Goal: Task Accomplishment & Management: Use online tool/utility

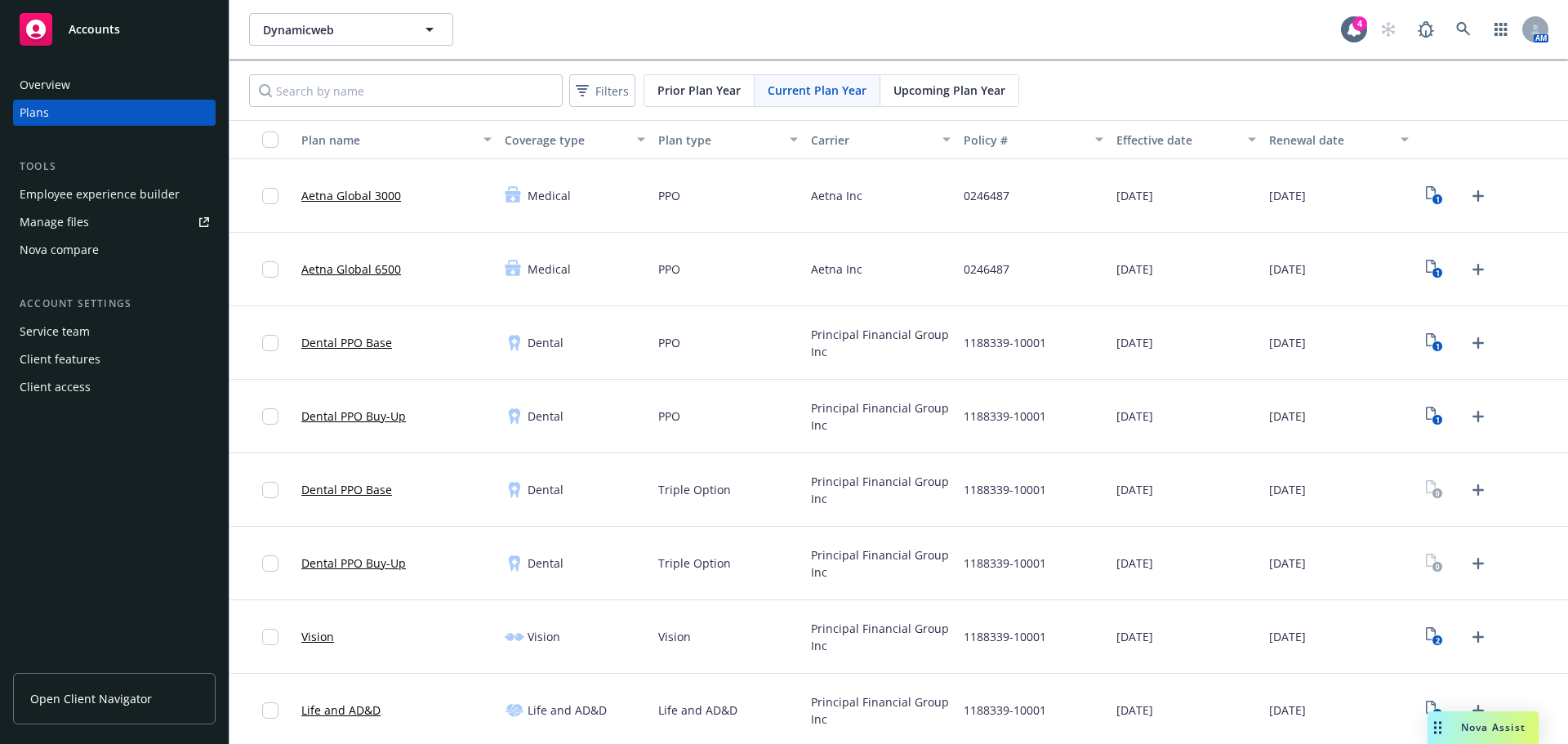
drag, startPoint x: 779, startPoint y: 579, endPoint x: 605, endPoint y: 412, distance: 241.2
click at [779, 579] on div "Triple Option" at bounding box center [728, 562] width 153 height 73
click at [1447, 21] on link at bounding box center [1462, 28] width 32 height 32
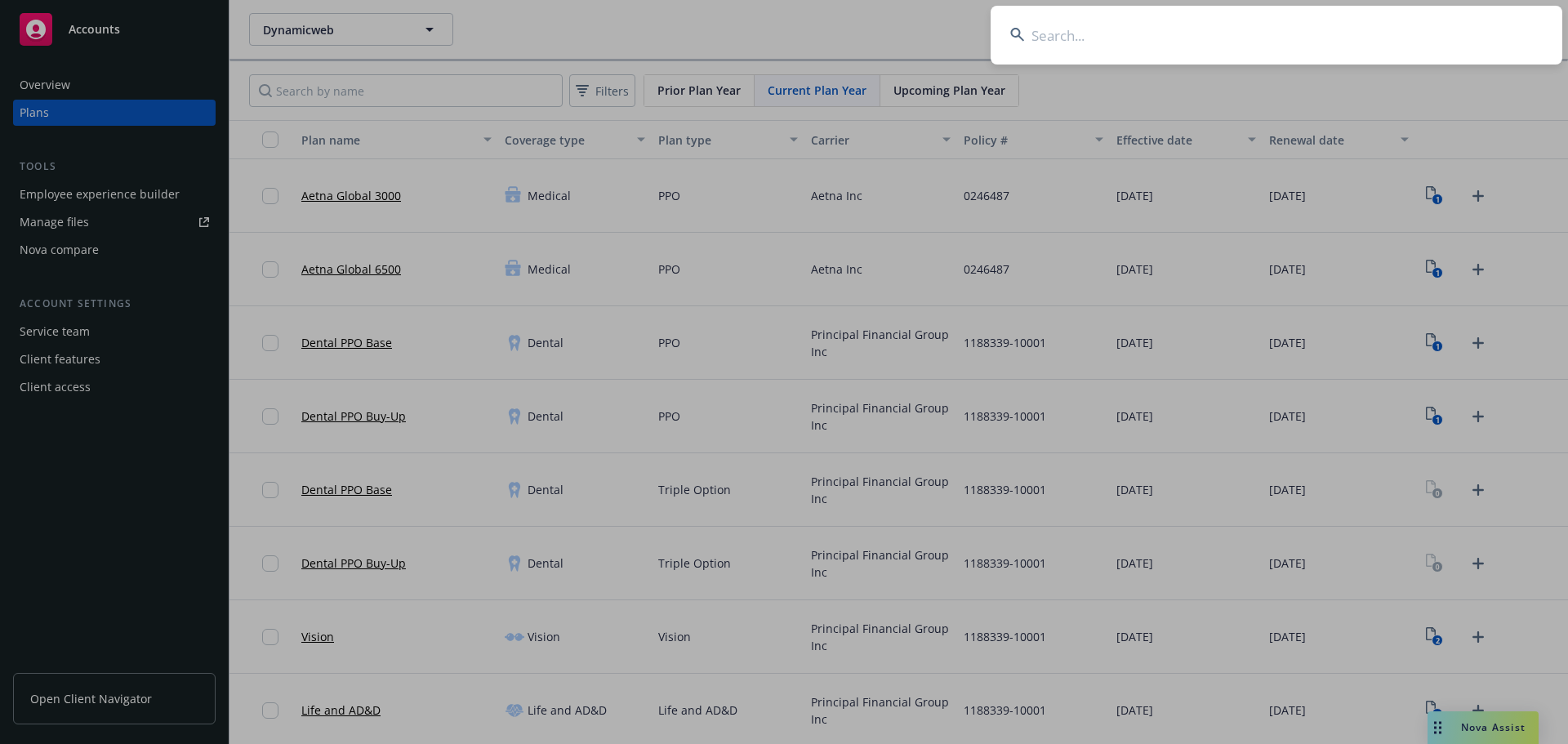
click at [1070, 30] on input at bounding box center [1277, 35] width 571 height 59
paste input "Woven by Toyota, U.S., Inc."
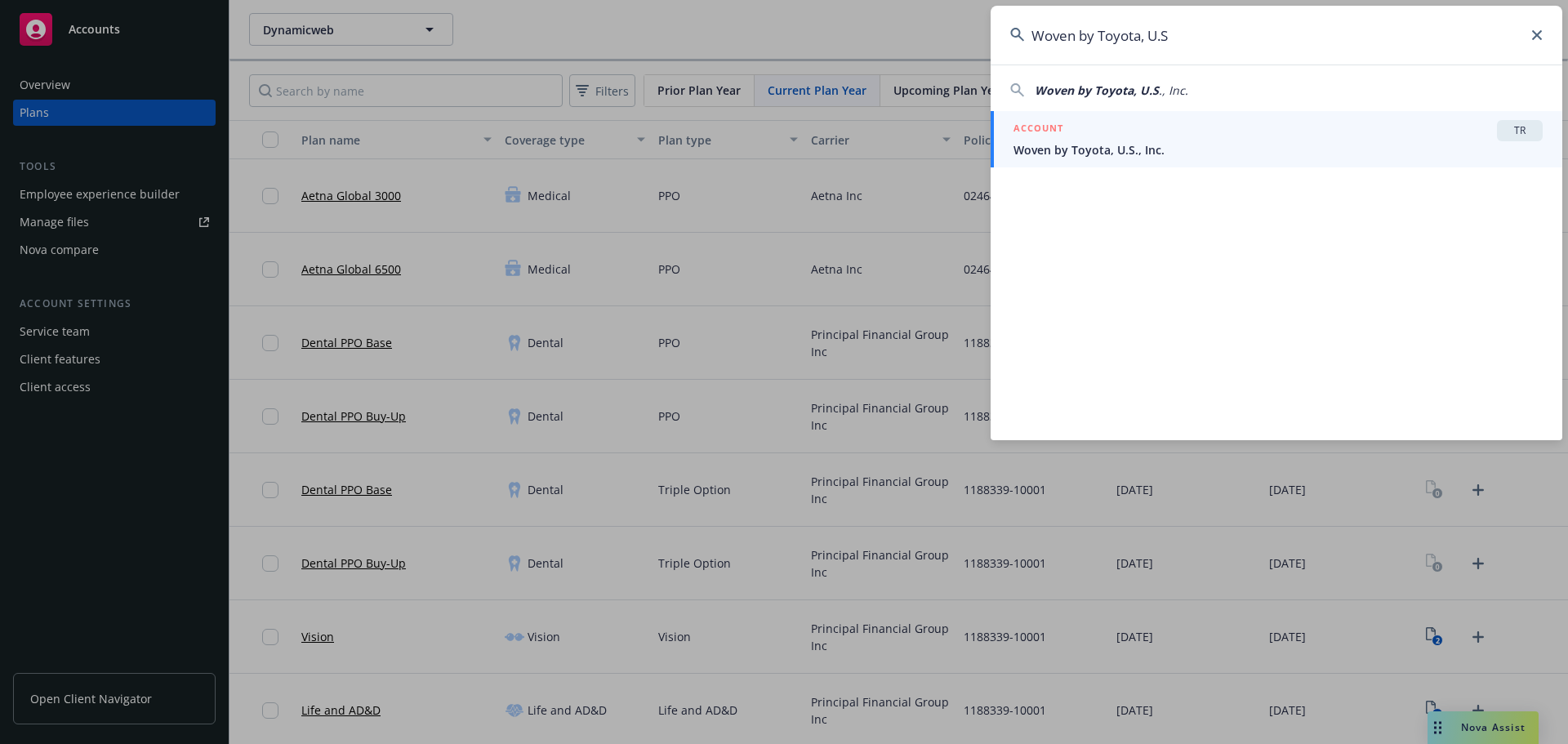
type input "Woven by Toyota, U.S"
click at [1164, 118] on link "ACCOUNT TR Woven by Toyota, U.S., Inc." at bounding box center [1277, 140] width 571 height 57
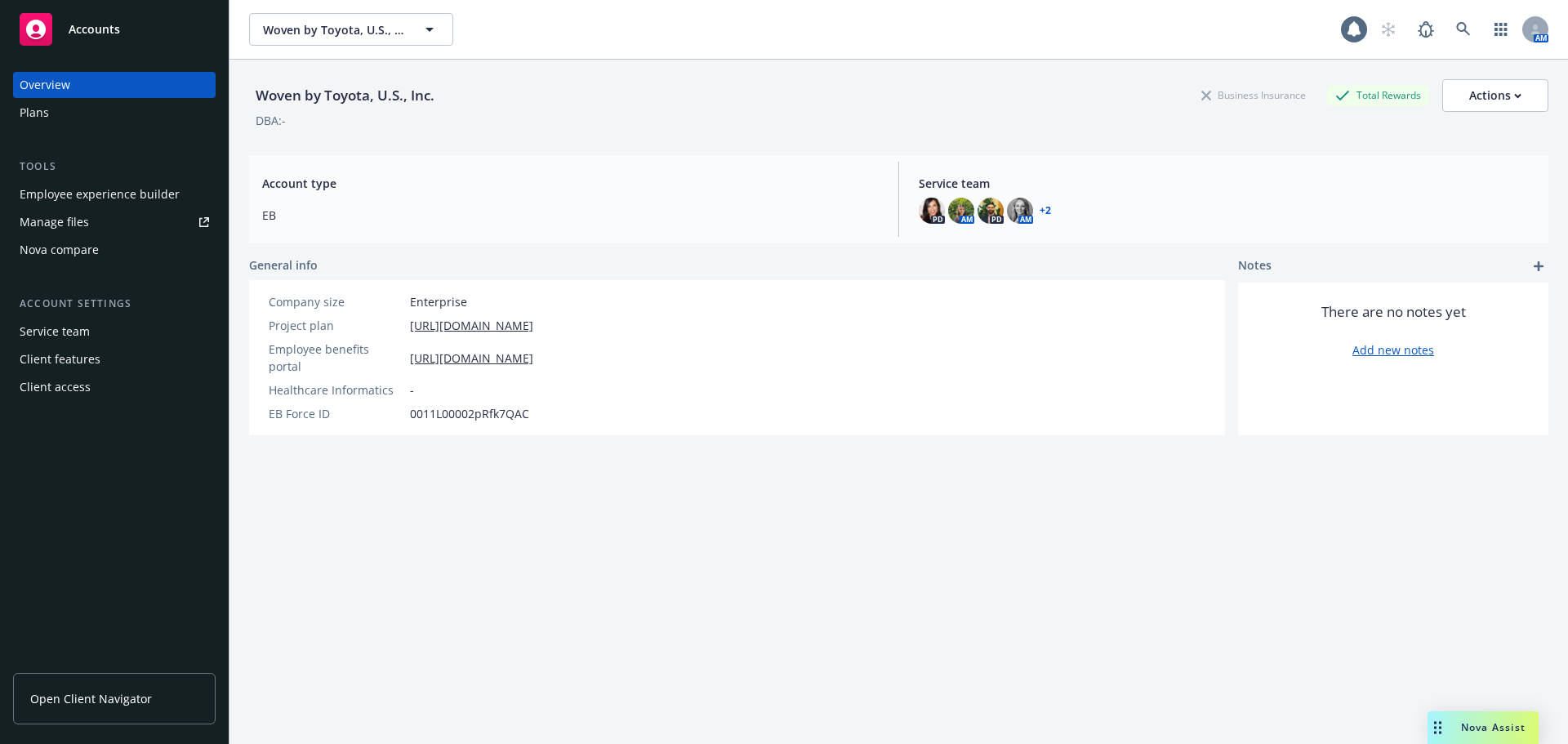
click at [50, 114] on div "Plans" at bounding box center [114, 112] width 190 height 26
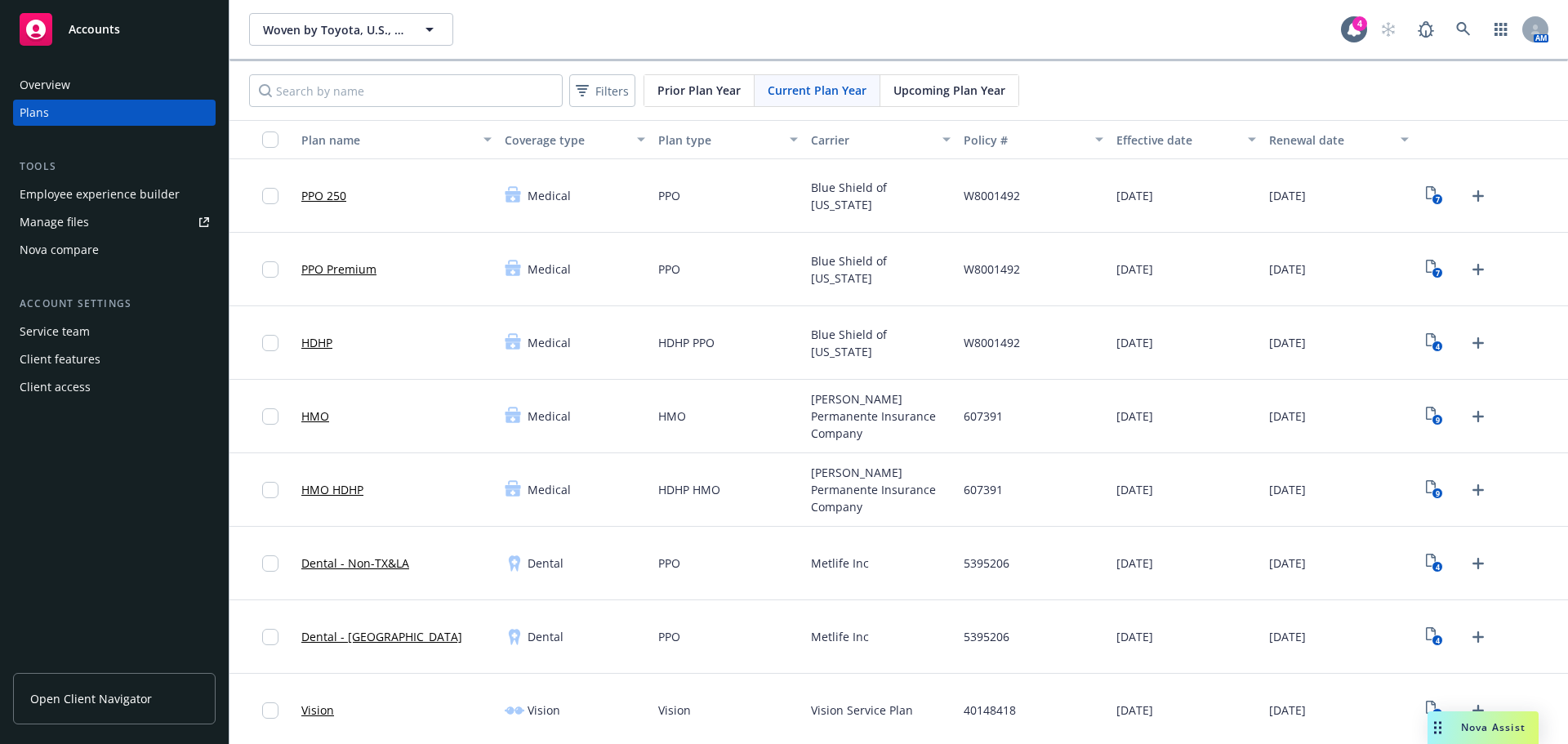
click at [76, 256] on div "Nova compare" at bounding box center [59, 249] width 79 height 26
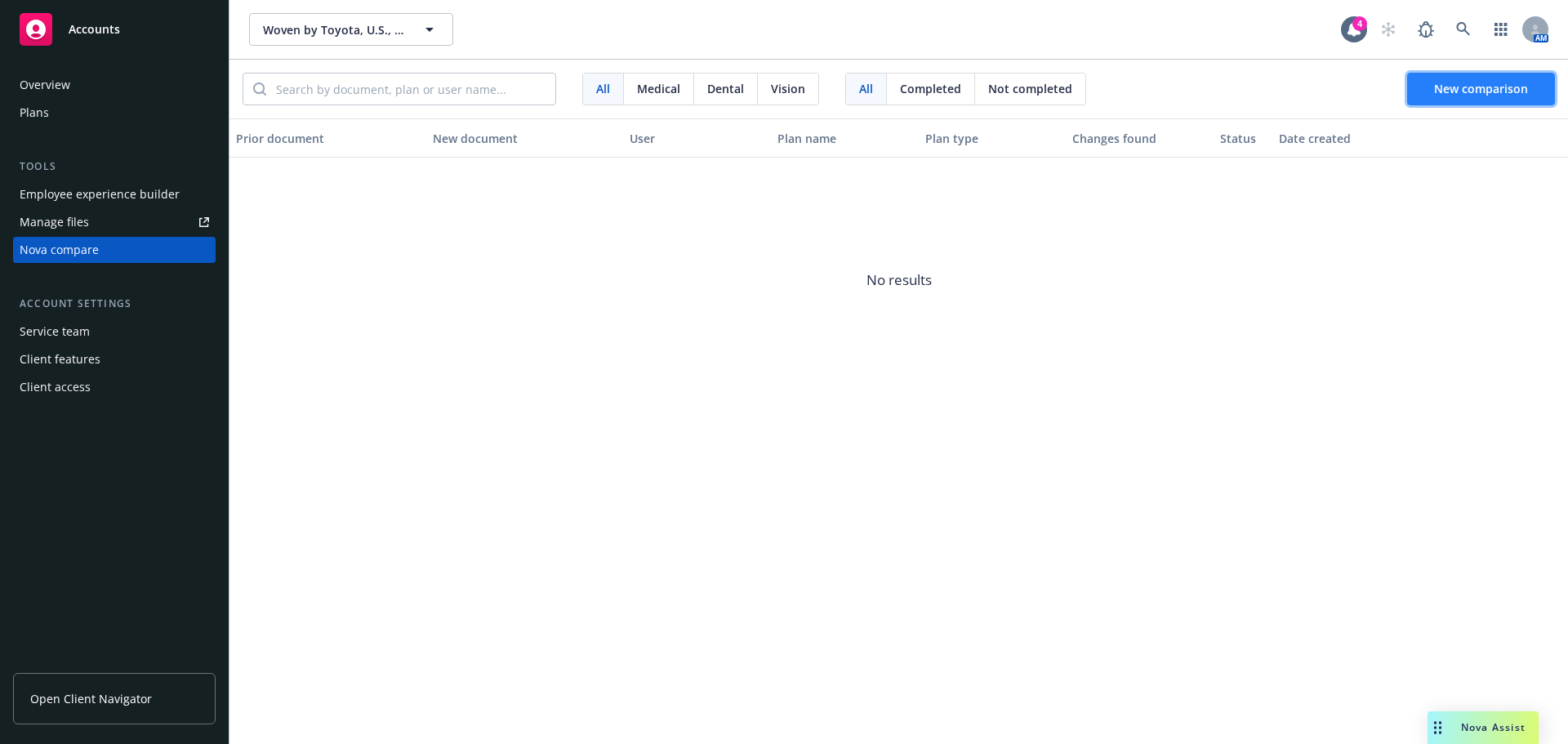
click at [1505, 96] on span "New comparison" at bounding box center [1481, 89] width 94 height 16
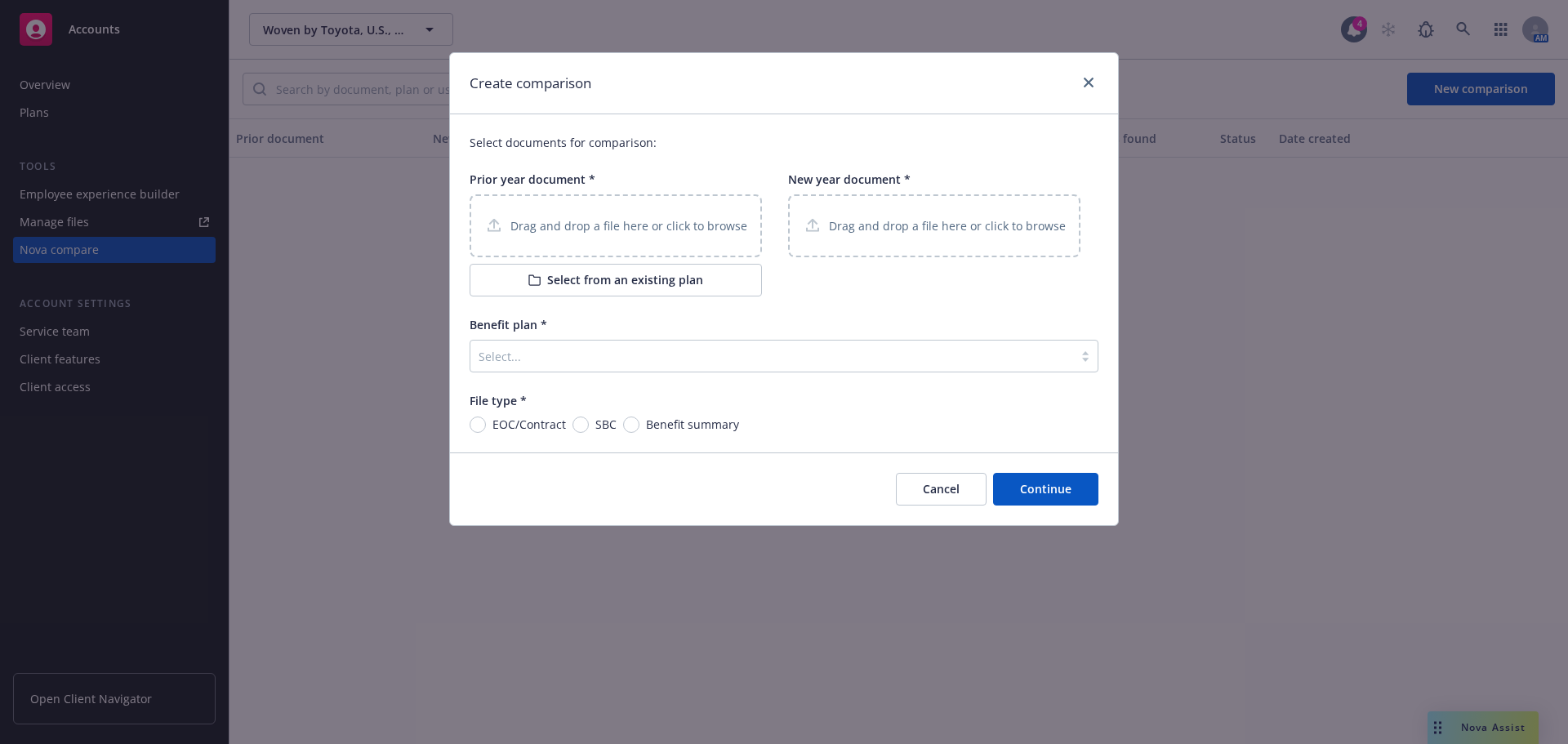
click at [660, 425] on span "Benefit summary" at bounding box center [692, 424] width 93 height 18
click at [640, 425] on input "Benefit summary" at bounding box center [631, 424] width 17 height 17
radio input "true"
click at [649, 346] on div at bounding box center [771, 356] width 586 height 20
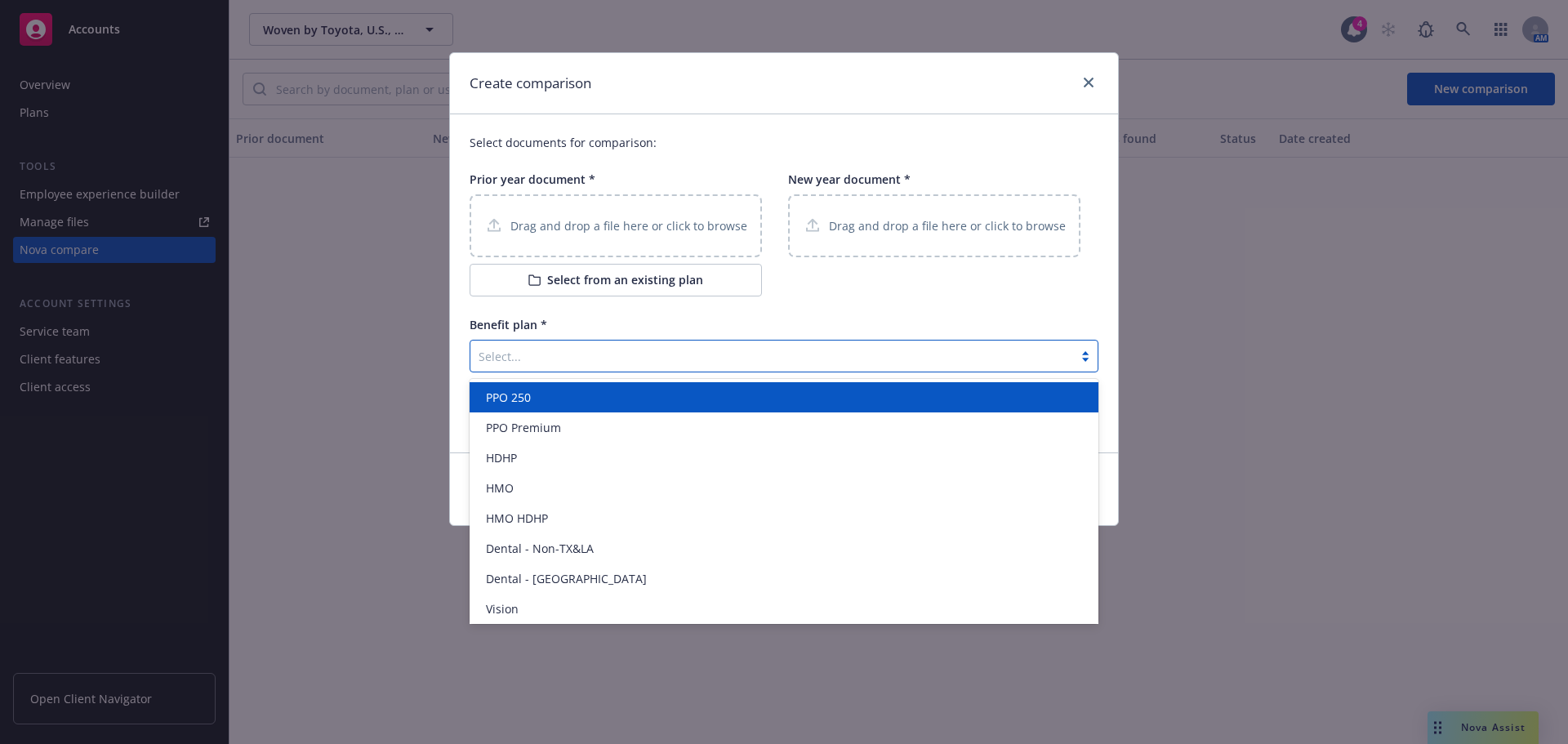
click at [607, 400] on div "PPO 250" at bounding box center [784, 397] width 609 height 18
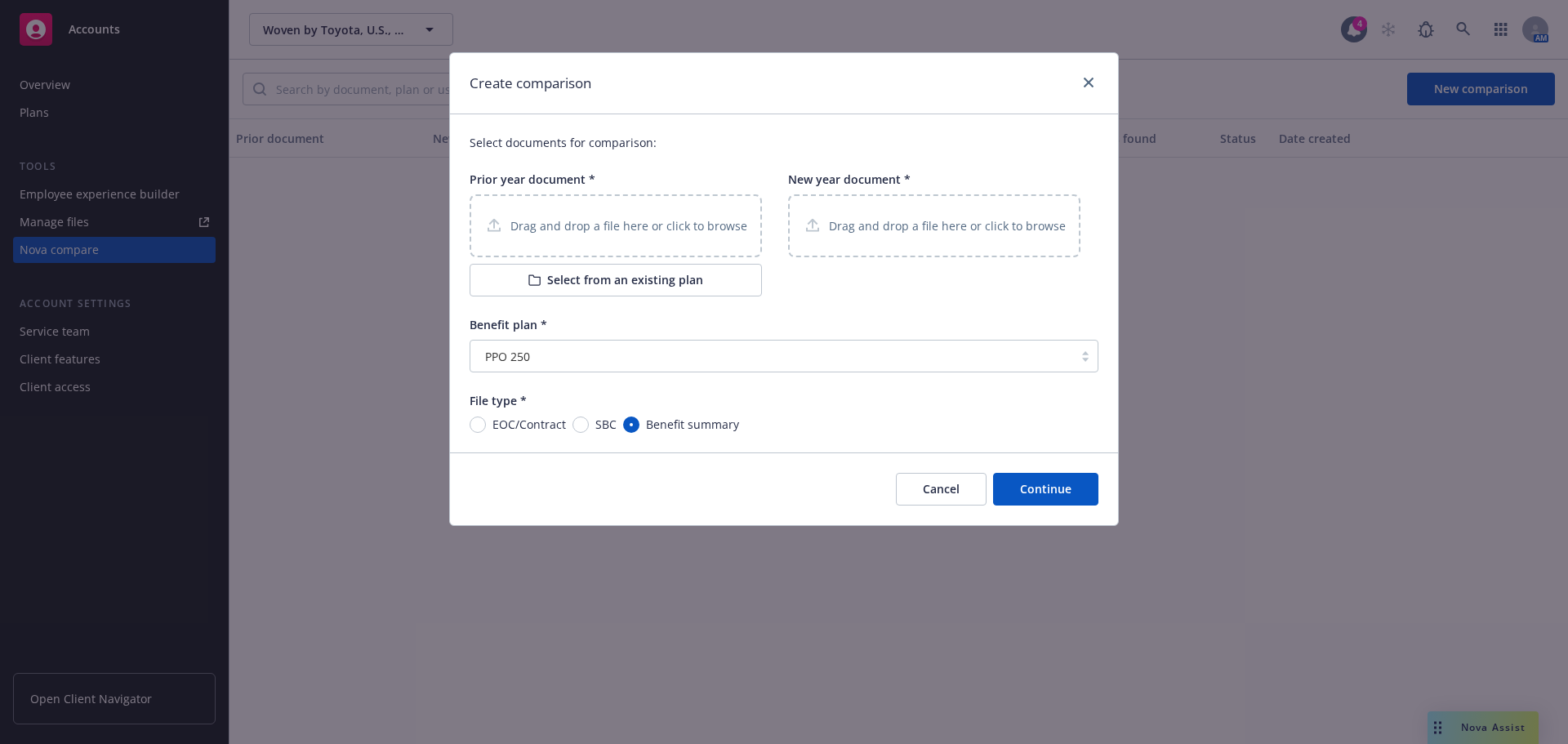
click at [610, 225] on p "Drag and drop a file here or click to browse" at bounding box center [629, 226] width 237 height 18
click at [927, 237] on div "Drag and drop a file here or click to browse" at bounding box center [934, 226] width 292 height 63
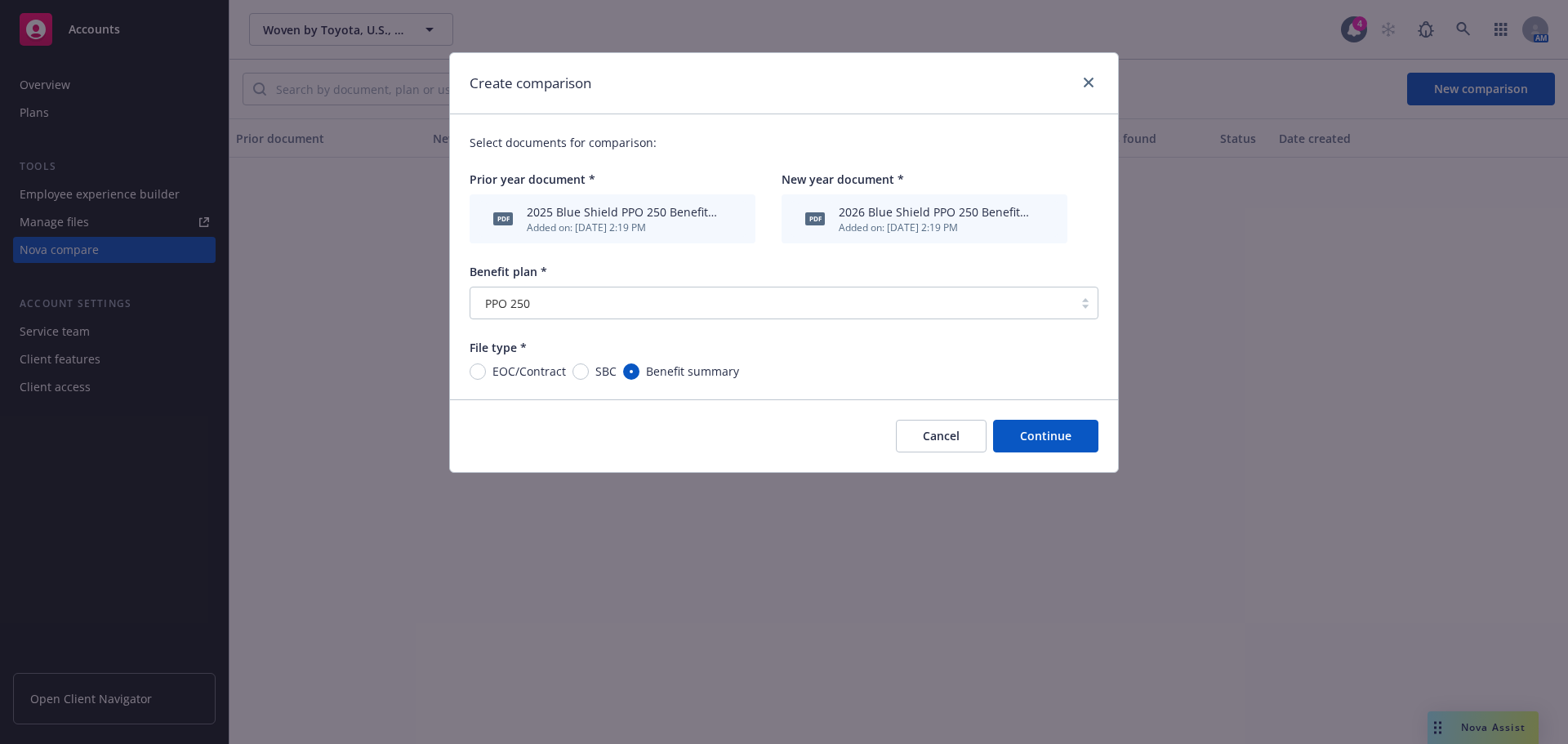
click at [1050, 451] on button "Continue" at bounding box center [1046, 435] width 106 height 32
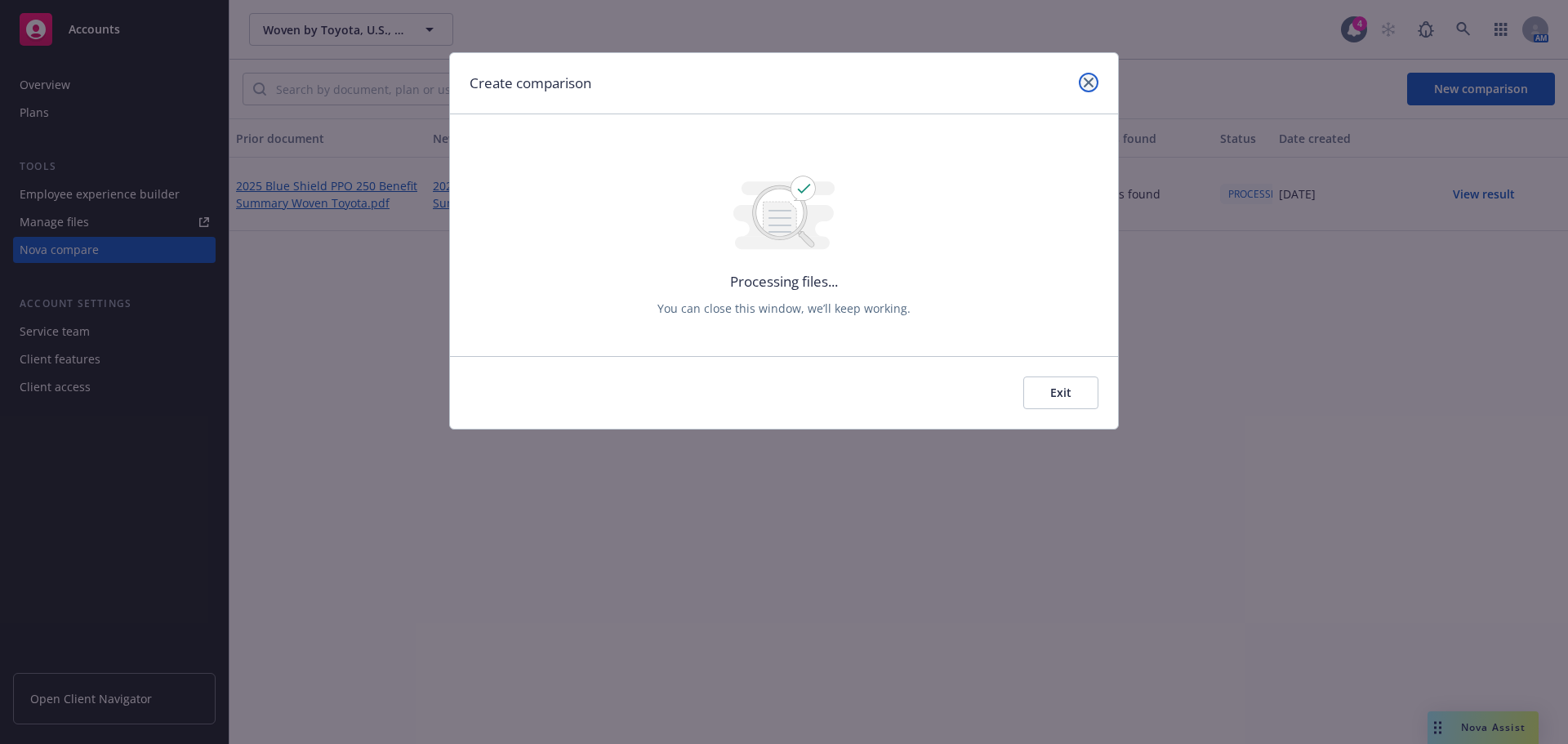
click at [1085, 82] on icon "close" at bounding box center [1089, 82] width 10 height 10
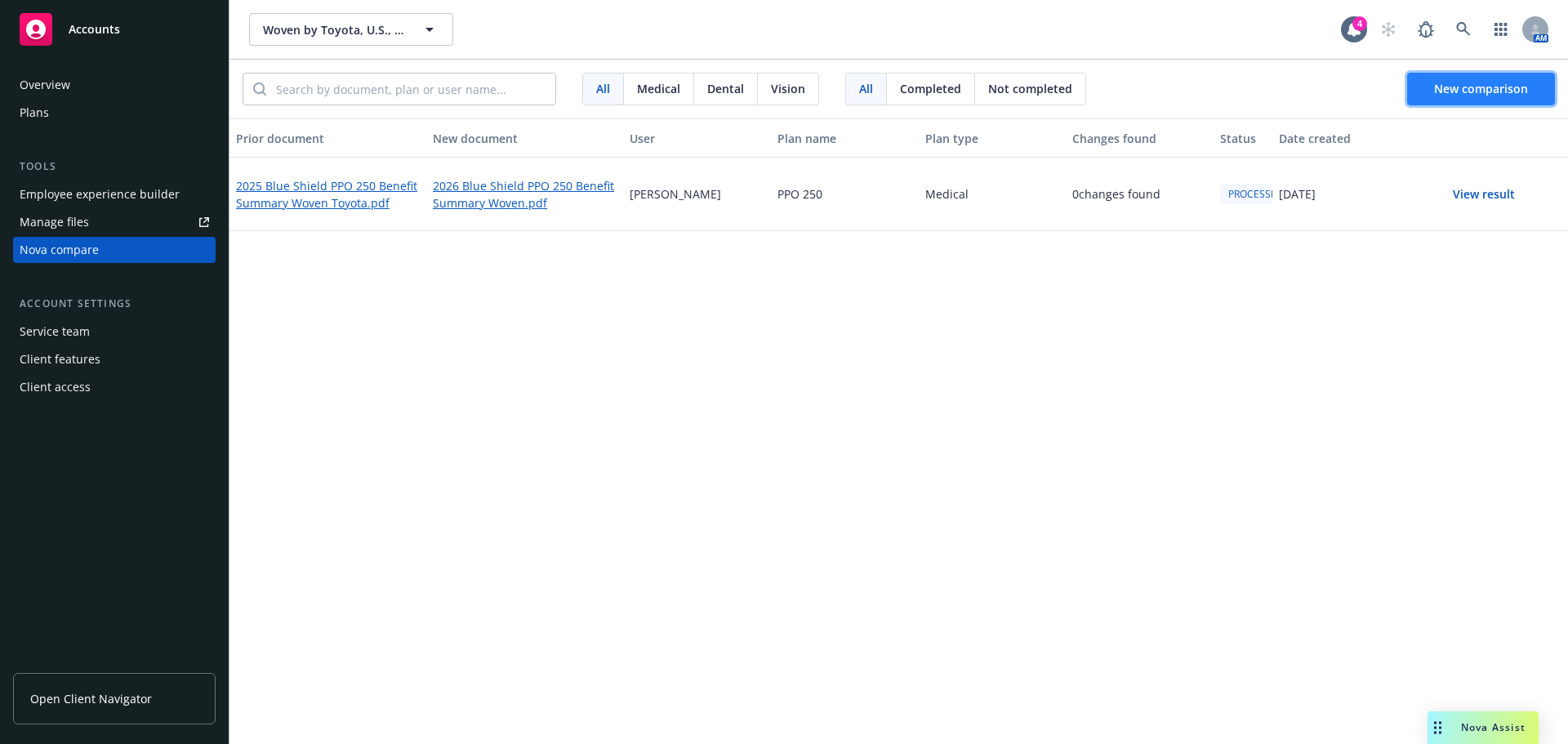
click at [1502, 92] on span "New comparison" at bounding box center [1481, 89] width 94 height 16
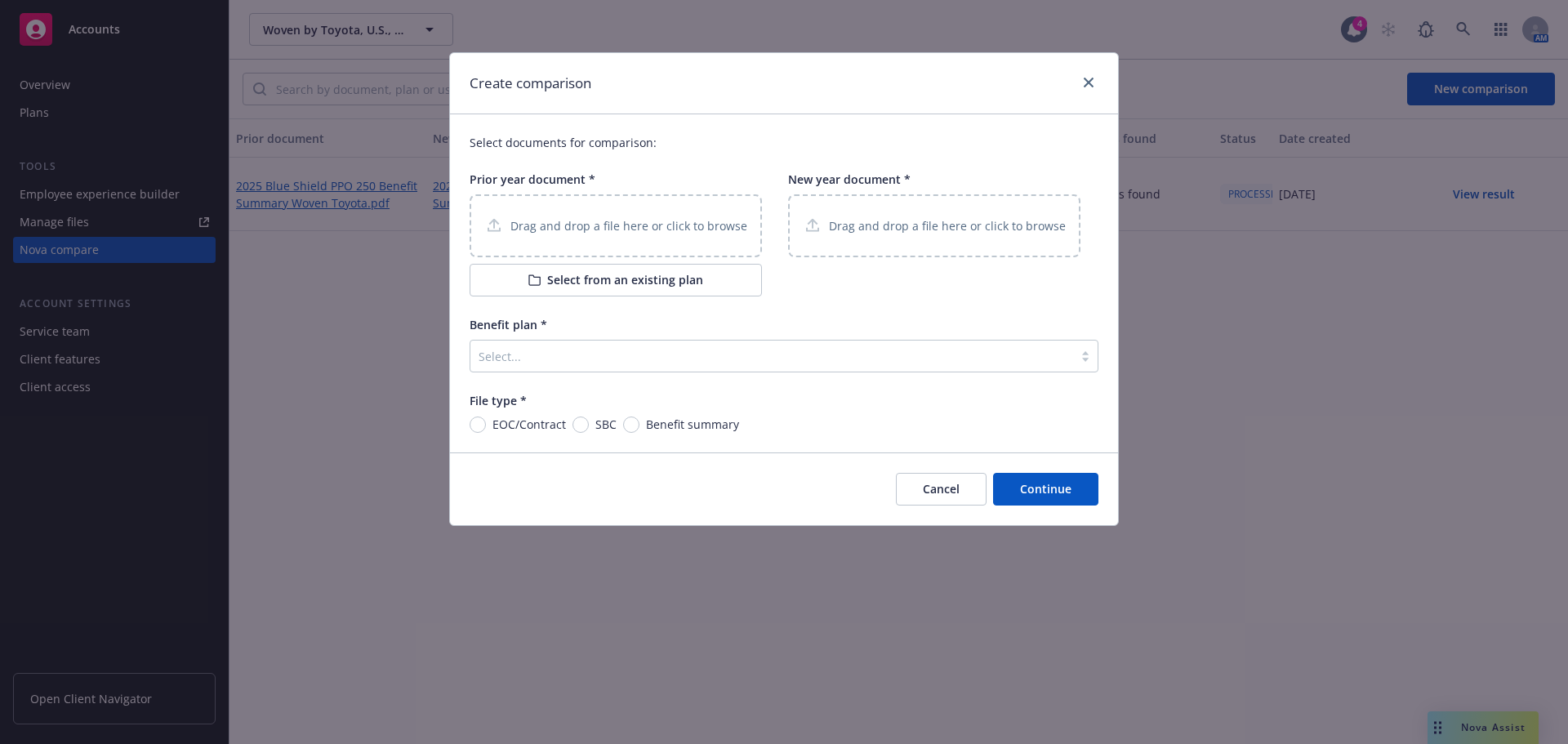
click at [609, 215] on div "Drag and drop a file here or click to browse" at bounding box center [615, 226] width 292 height 63
click at [897, 241] on div "Drag and drop a file here or click to browse" at bounding box center [934, 226] width 292 height 63
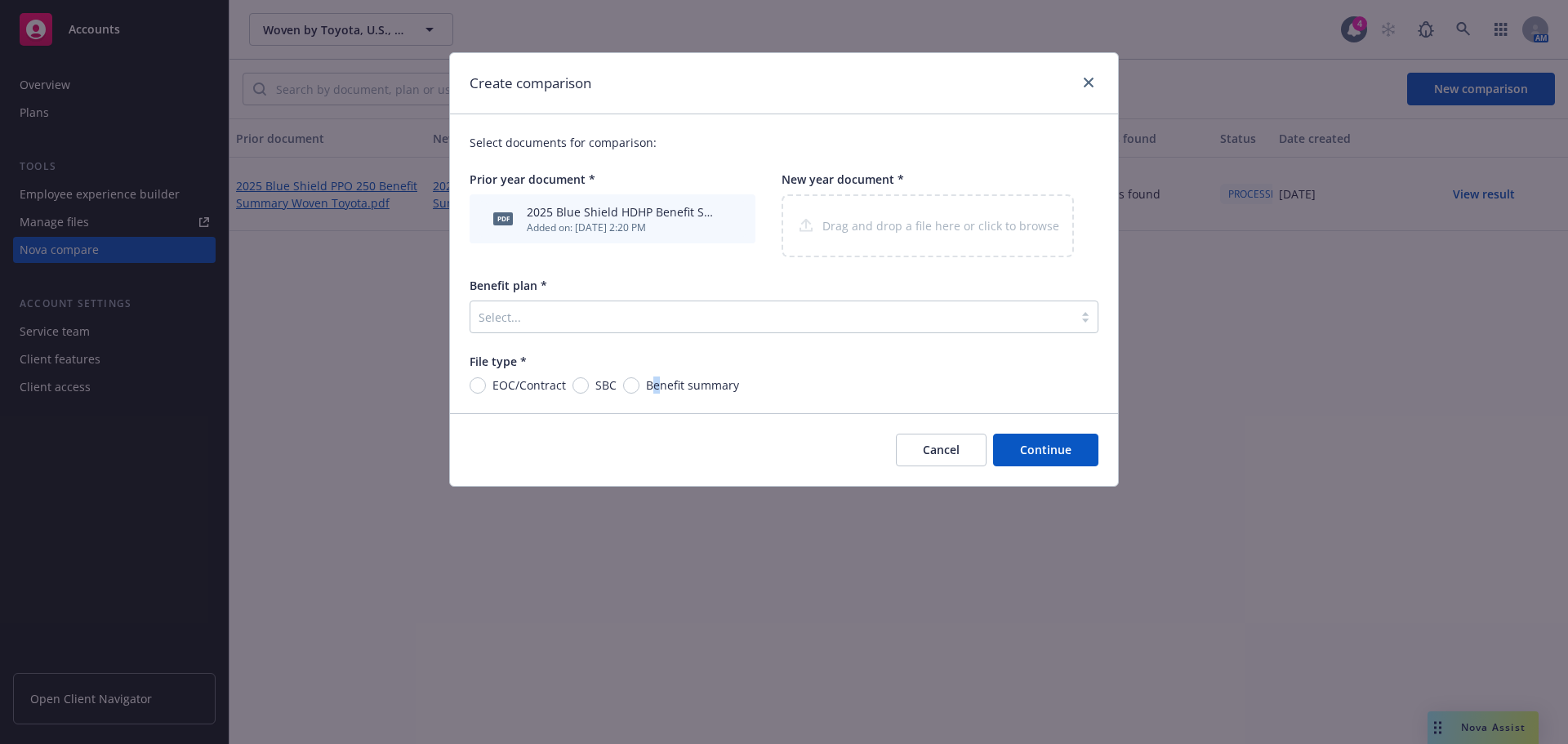
click at [654, 383] on span "Benefit summary" at bounding box center [692, 385] width 93 height 18
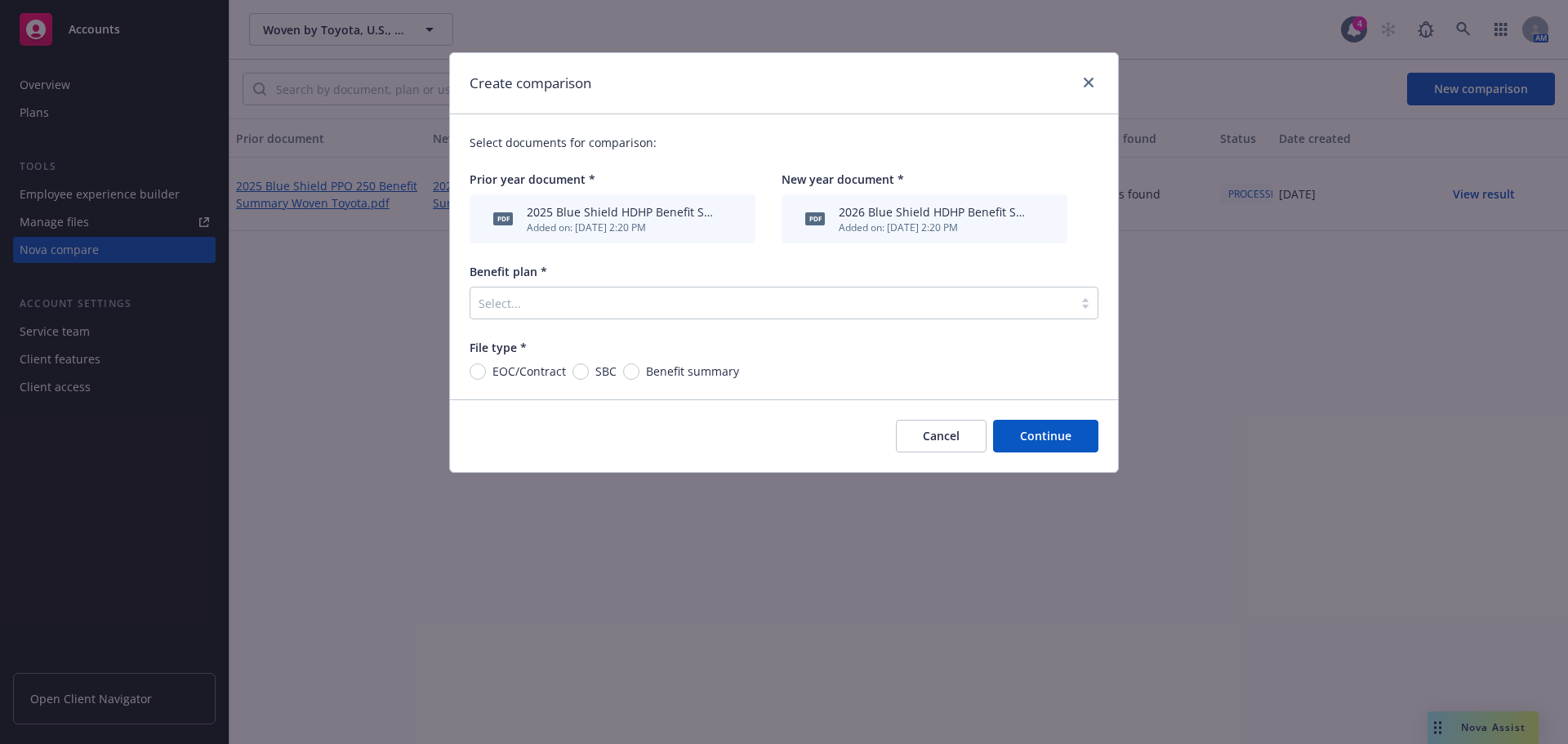
click at [631, 386] on div "Select documents for comparison: Prior year document * pdf 2025 Blue Shield HDH…" at bounding box center [784, 256] width 668 height 284
click at [627, 369] on input "Benefit summary" at bounding box center [631, 372] width 17 height 17
radio input "true"
click at [818, 295] on div at bounding box center [771, 303] width 586 height 20
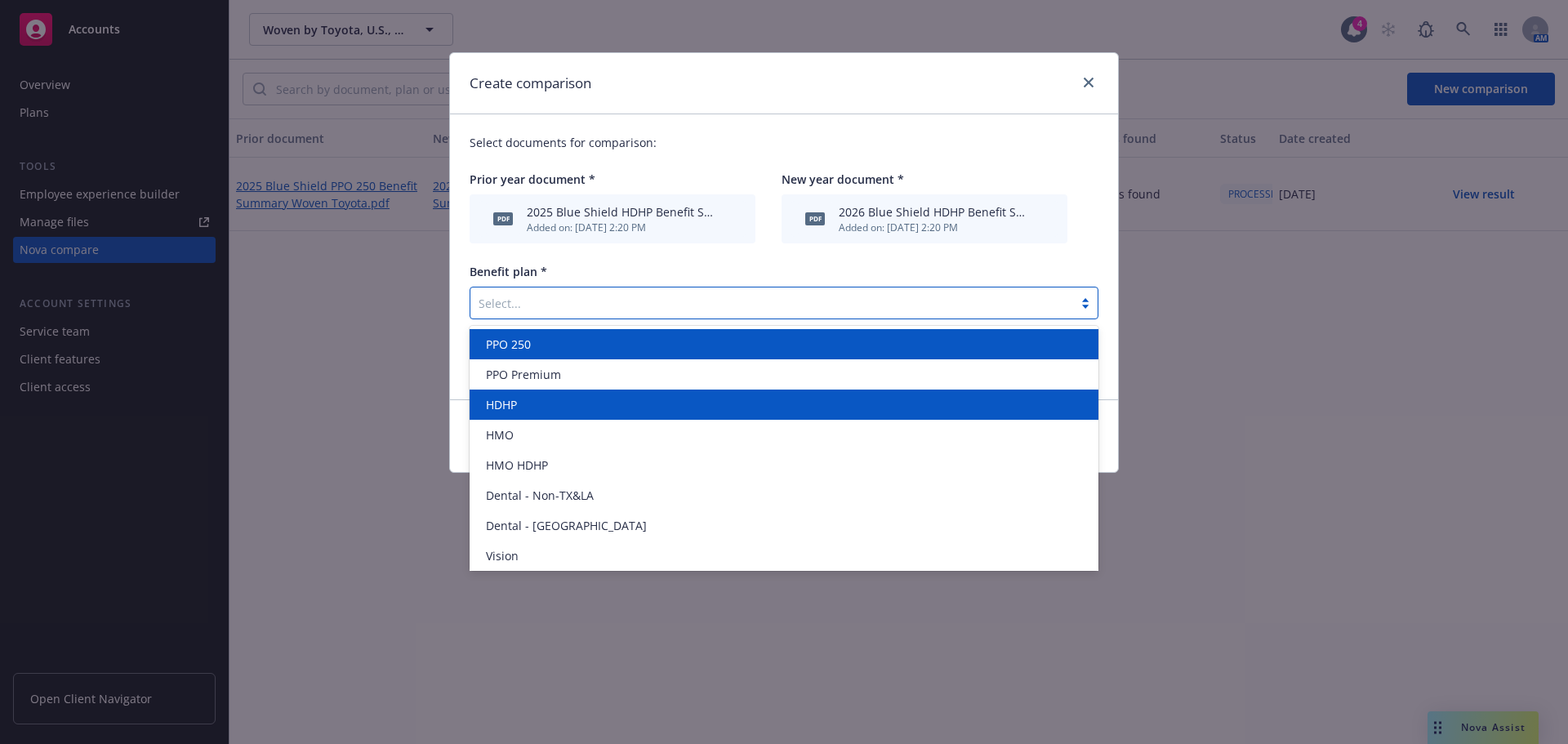
click at [649, 405] on div "HDHP" at bounding box center [784, 405] width 609 height 18
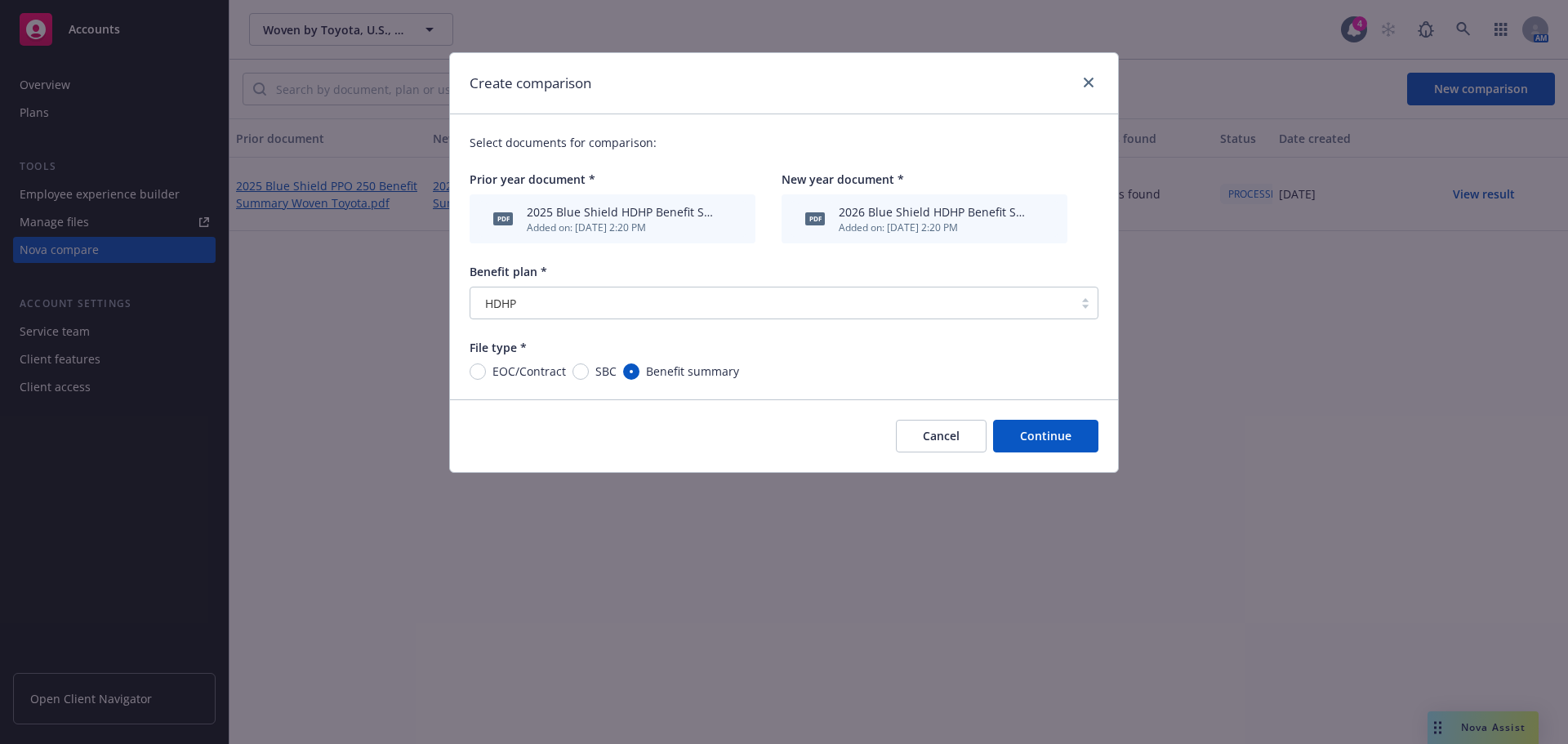
click at [1054, 447] on button "Continue" at bounding box center [1046, 435] width 106 height 32
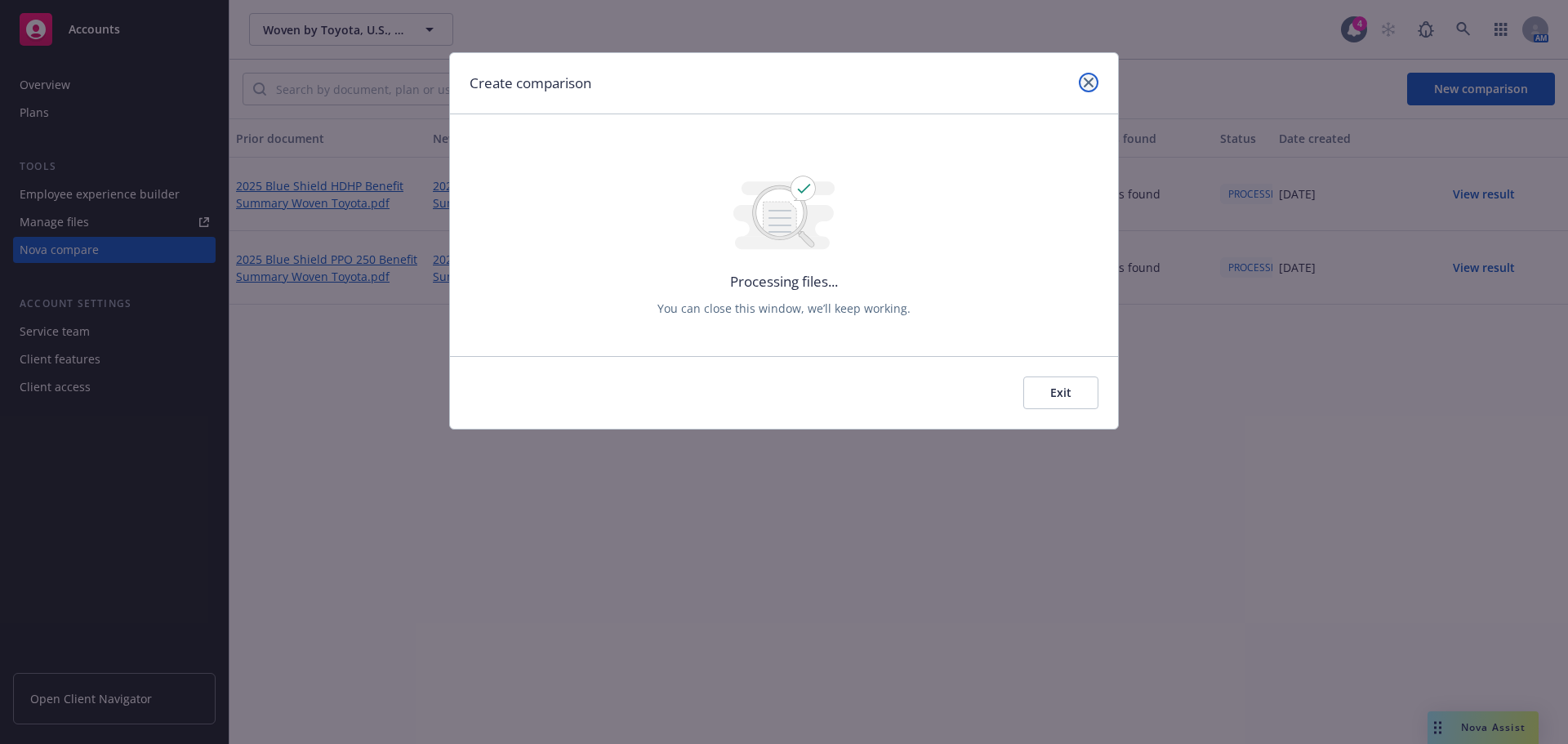
click at [1086, 87] on link "close" at bounding box center [1089, 82] width 20 height 20
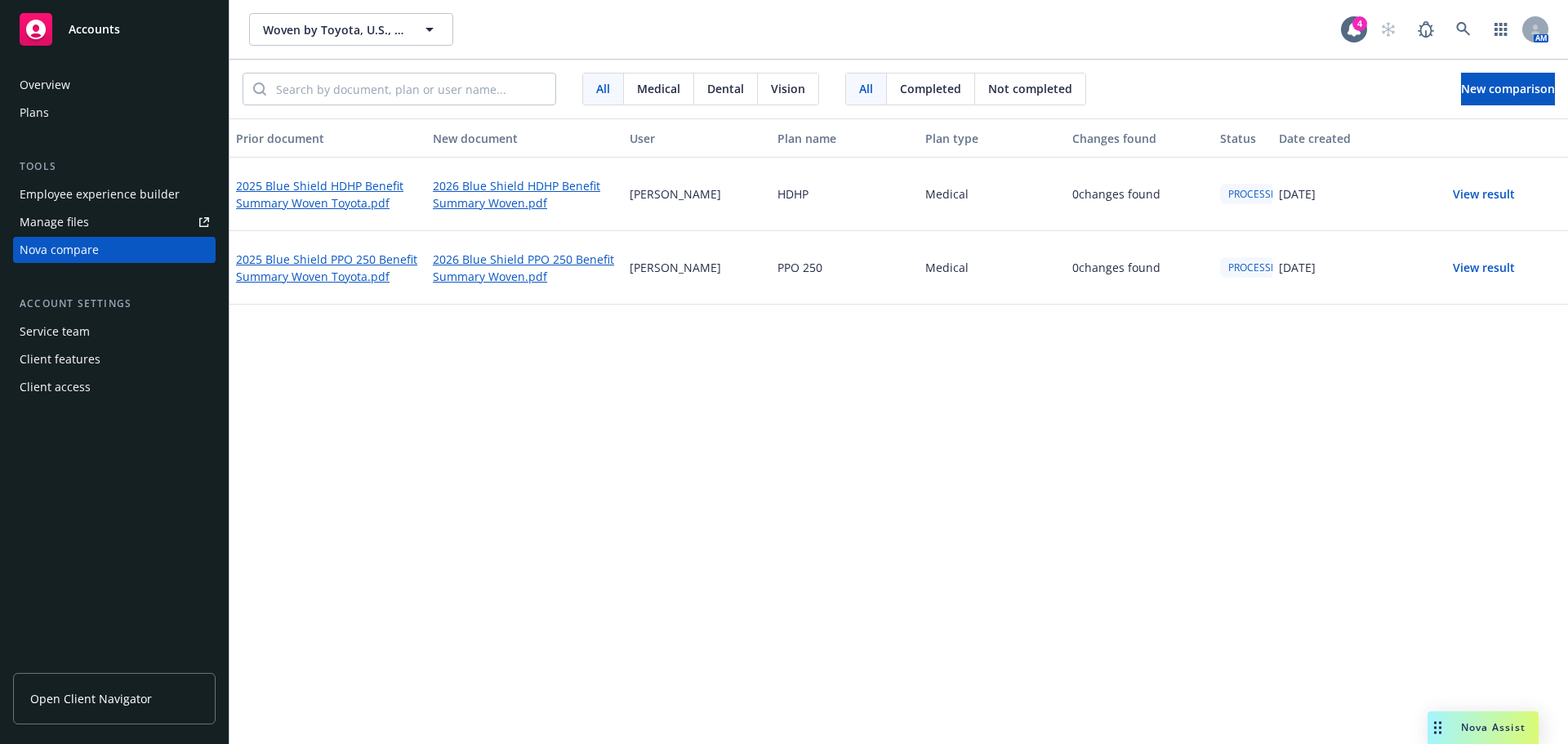
click at [1175, 579] on div "Prior document New document User Plan name Plan type Changes found Status Date …" at bounding box center [899, 430] width 1338 height 625
click at [1468, 268] on button "View result" at bounding box center [1483, 267] width 114 height 32
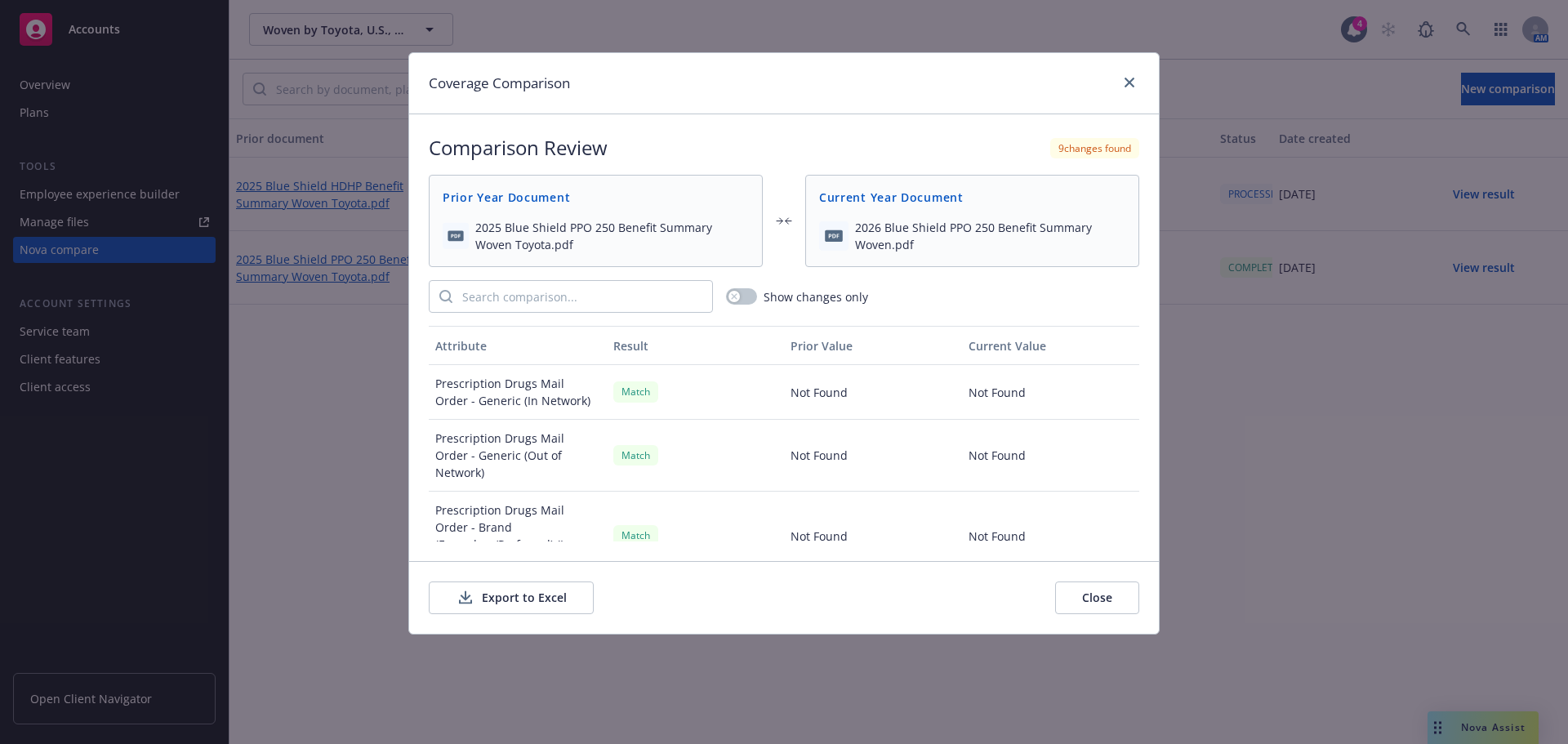
click at [530, 595] on button "Export to Excel" at bounding box center [511, 596] width 165 height 32
click at [1131, 76] on link "close" at bounding box center [1130, 82] width 20 height 20
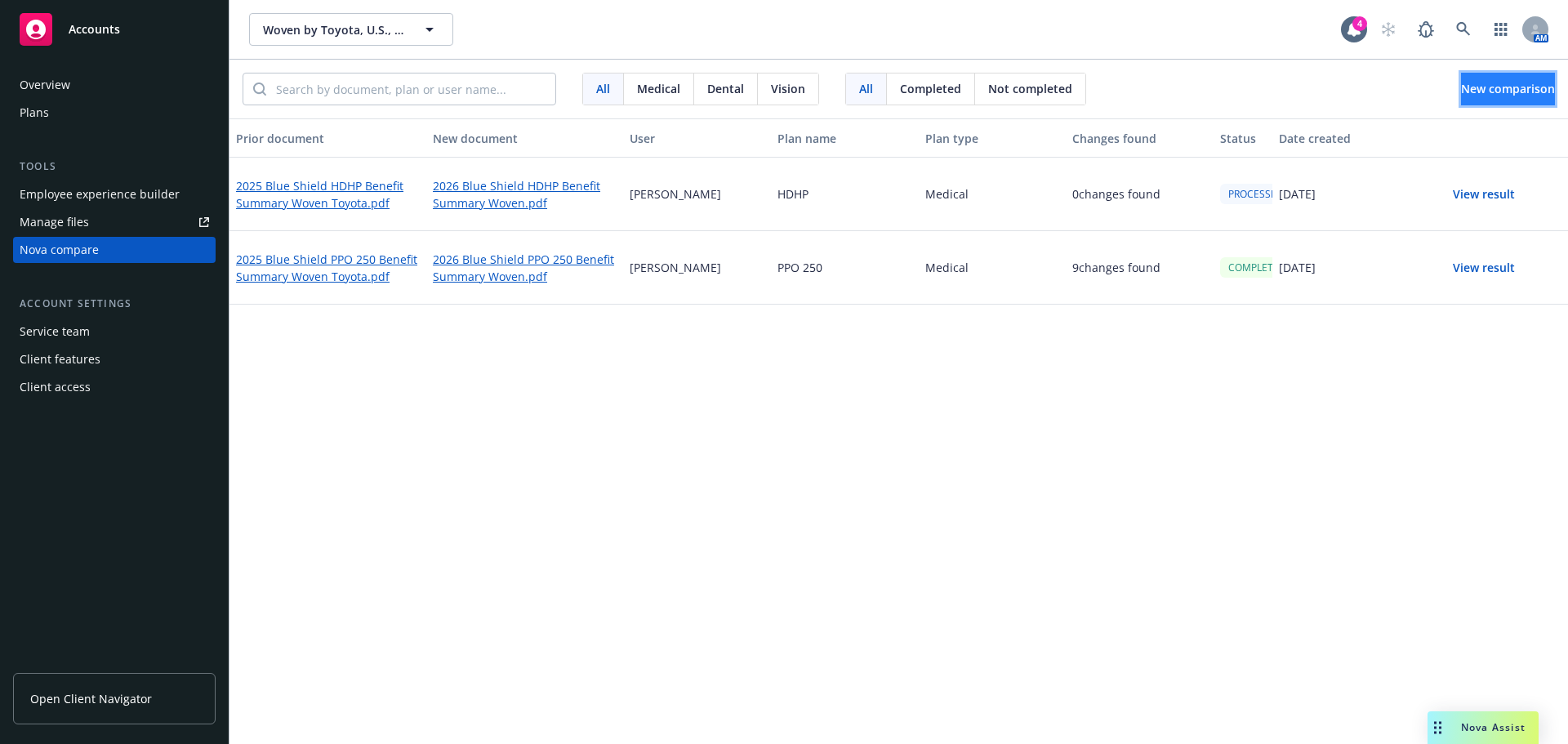
click at [1474, 89] on span "New comparison" at bounding box center [1508, 89] width 94 height 16
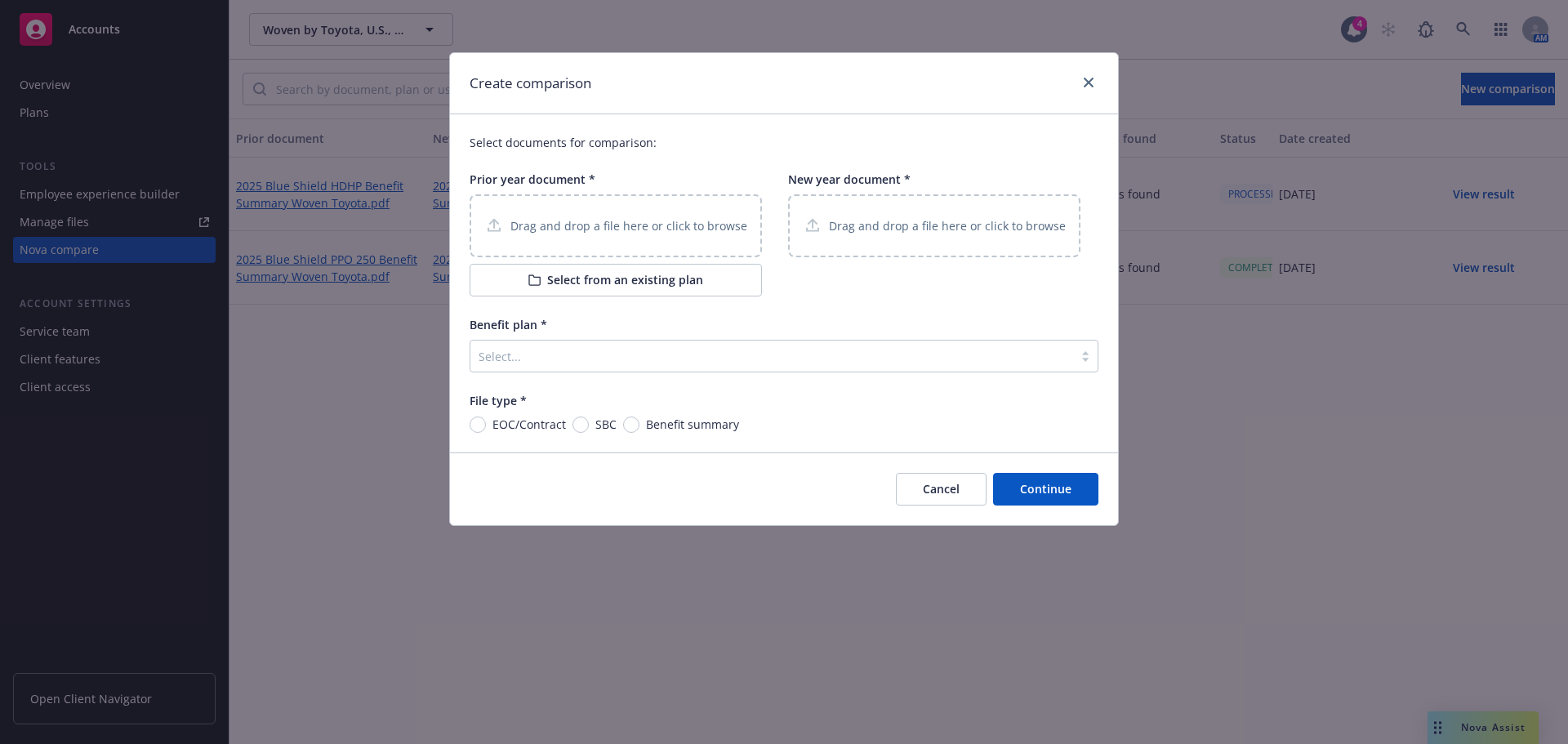
click at [644, 233] on p "Drag and drop a file here or click to browse" at bounding box center [629, 226] width 237 height 18
click at [918, 220] on p "Drag and drop a file here or click to browse" at bounding box center [947, 226] width 237 height 18
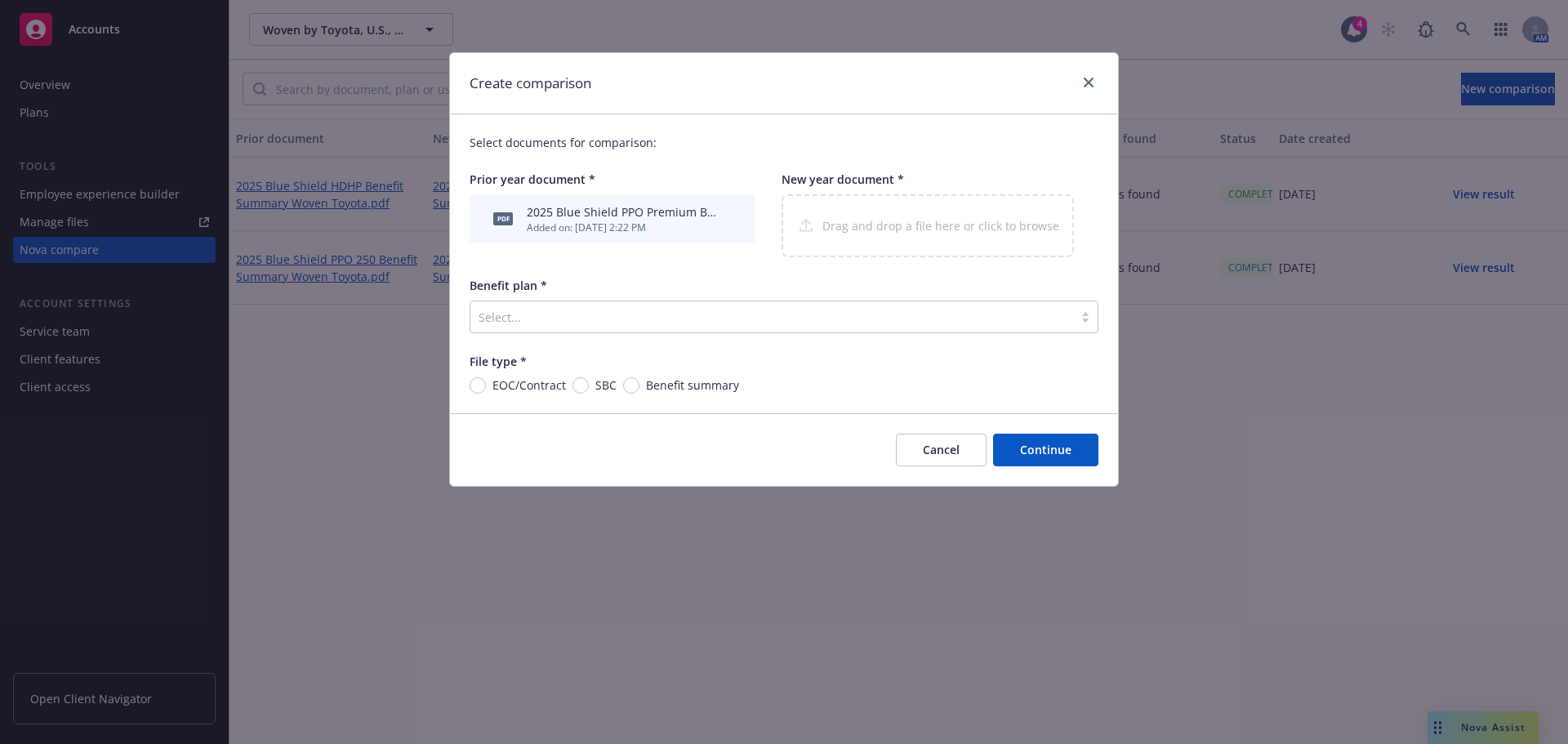
click at [643, 383] on span "Benefit summary" at bounding box center [690, 385] width 100 height 18
click at [640, 383] on input "Benefit summary" at bounding box center [631, 385] width 17 height 17
radio input "true"
click at [740, 333] on div "Select documents for comparison: Prior year document * pdf 2025 Blue Shield PPO…" at bounding box center [784, 264] width 668 height 299
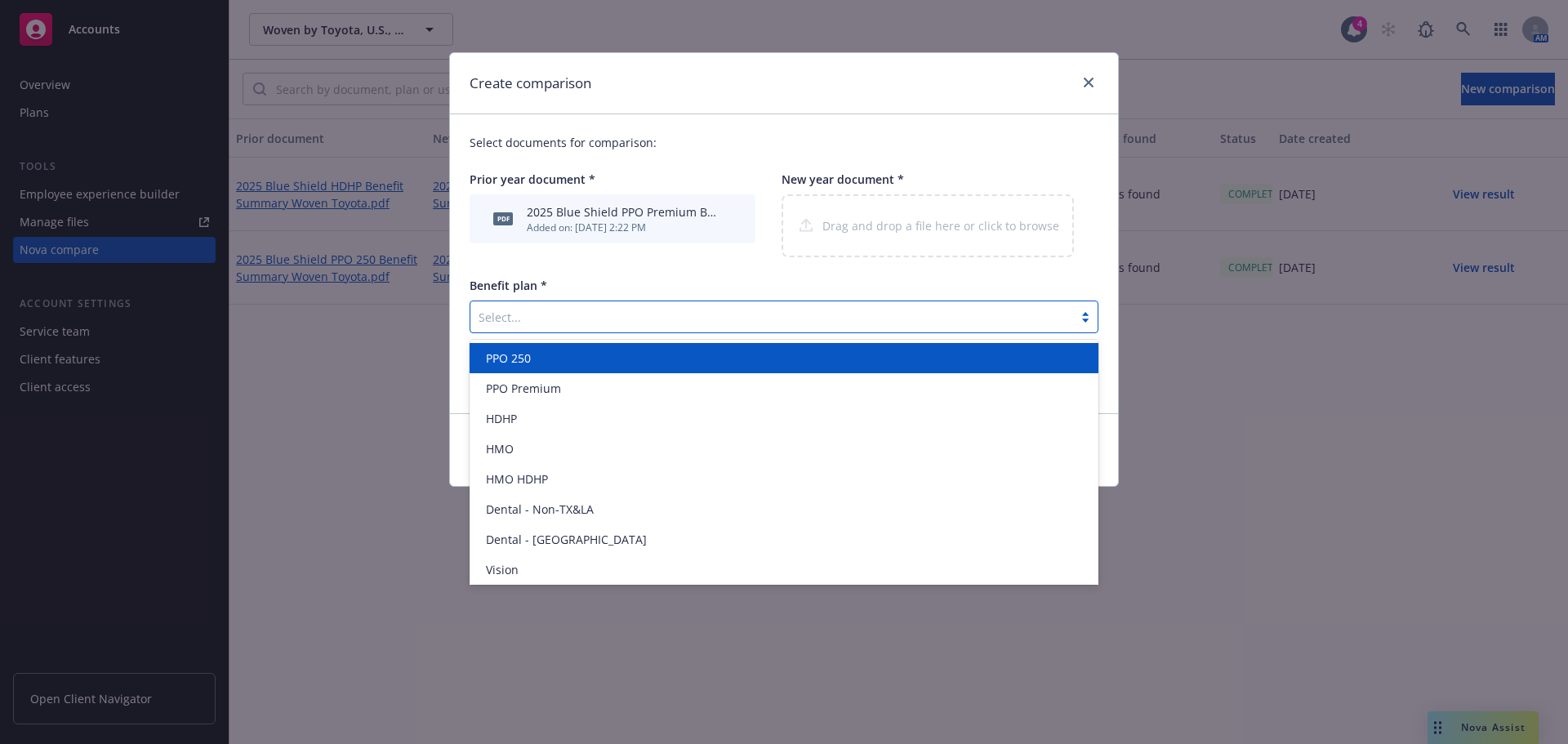
click at [749, 320] on div at bounding box center [771, 317] width 586 height 20
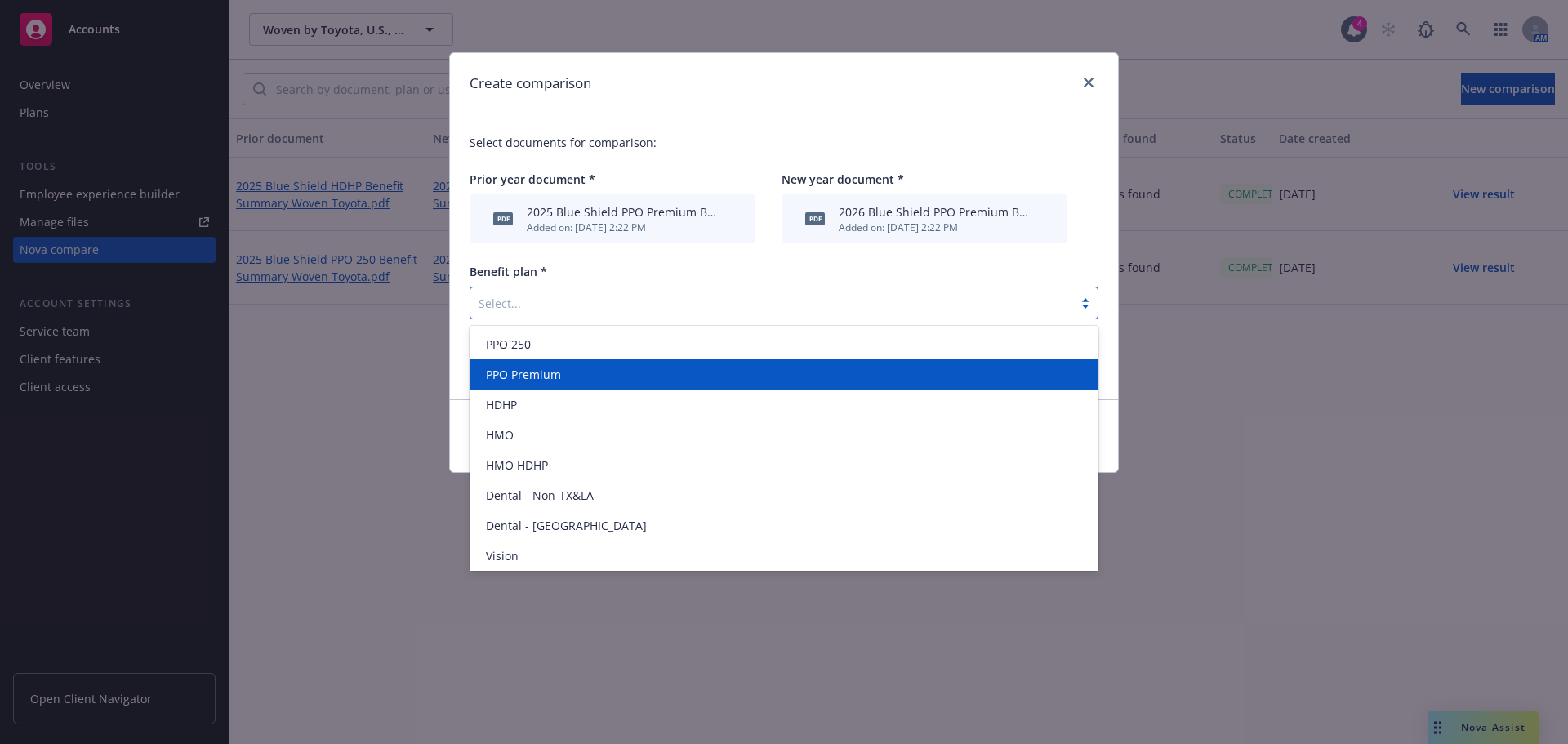
click at [660, 359] on div "PPO Premium" at bounding box center [784, 373] width 629 height 30
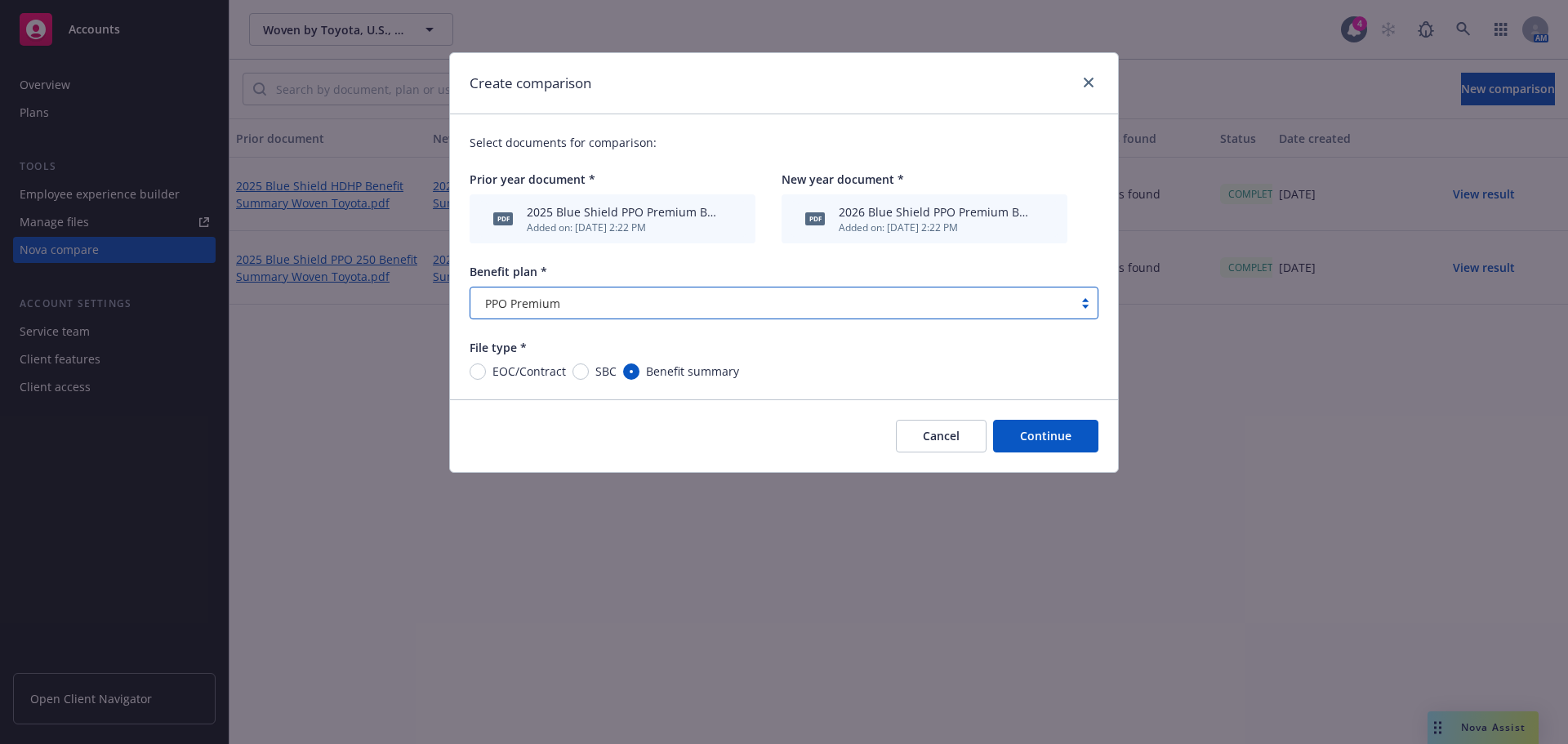
click at [1065, 441] on button "Continue" at bounding box center [1046, 435] width 106 height 32
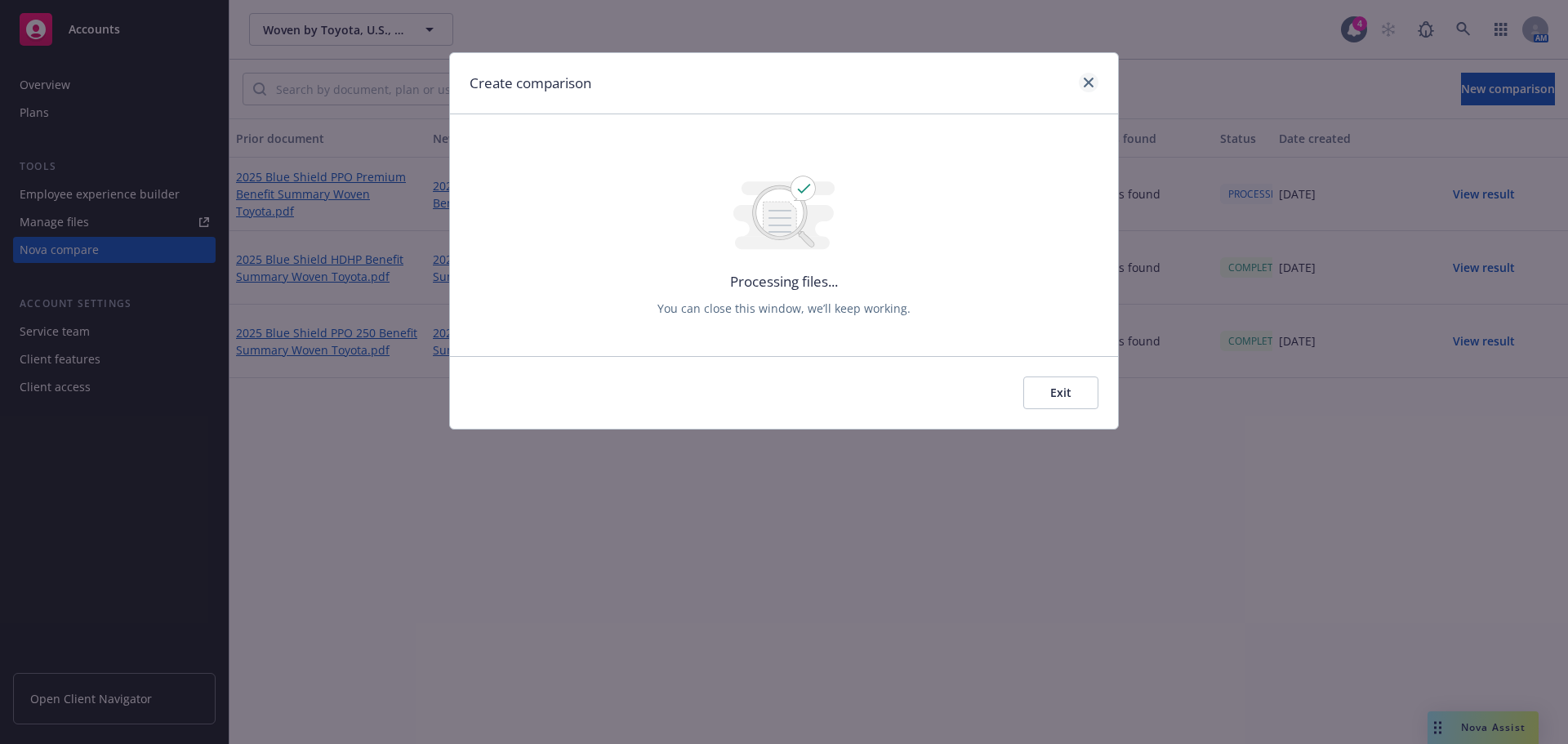
click at [1091, 72] on div "Create comparison" at bounding box center [784, 83] width 668 height 62
click at [1101, 82] on div "Create comparison" at bounding box center [784, 83] width 668 height 62
click at [1092, 84] on icon "close" at bounding box center [1089, 82] width 10 height 10
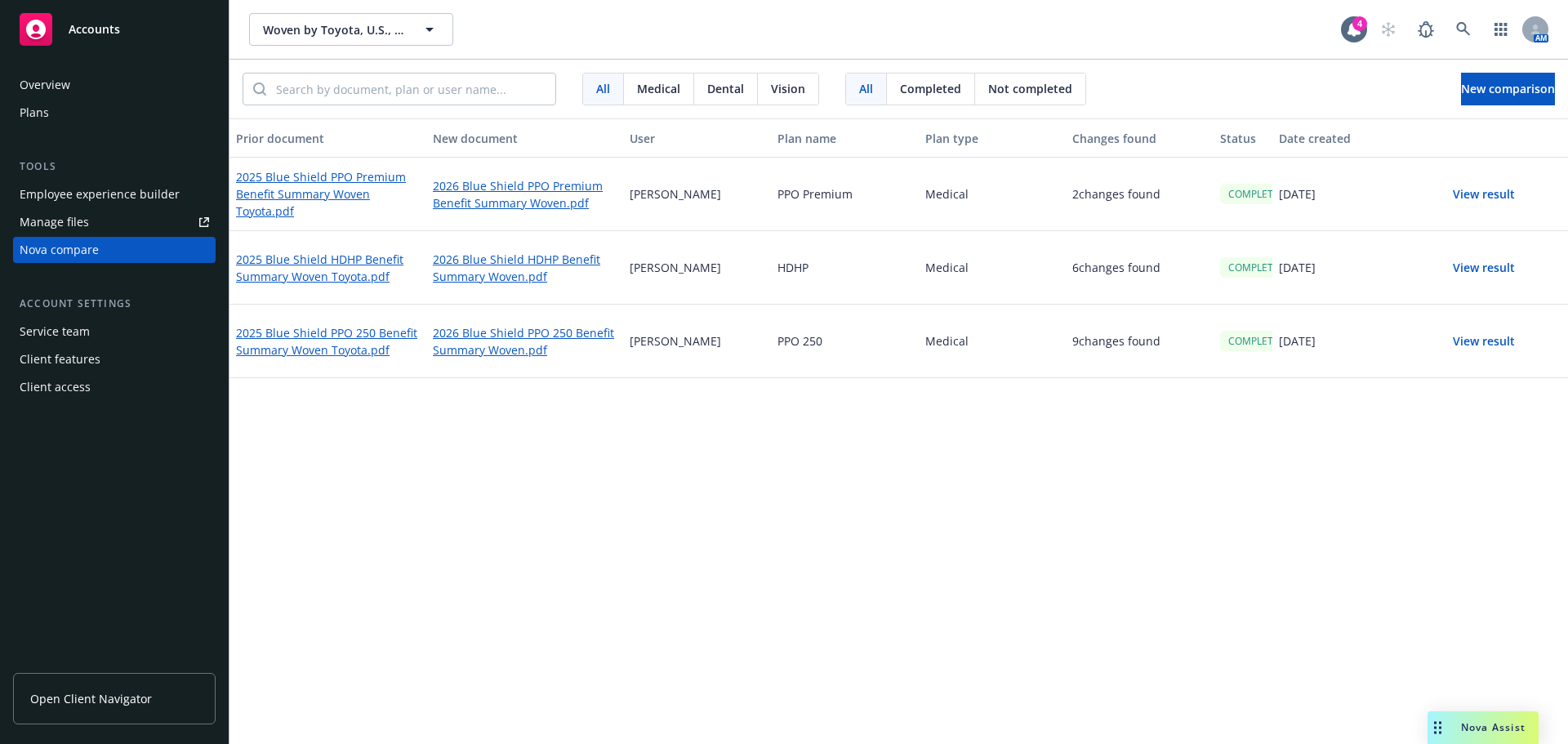
click at [1477, 264] on button "View result" at bounding box center [1483, 267] width 114 height 32
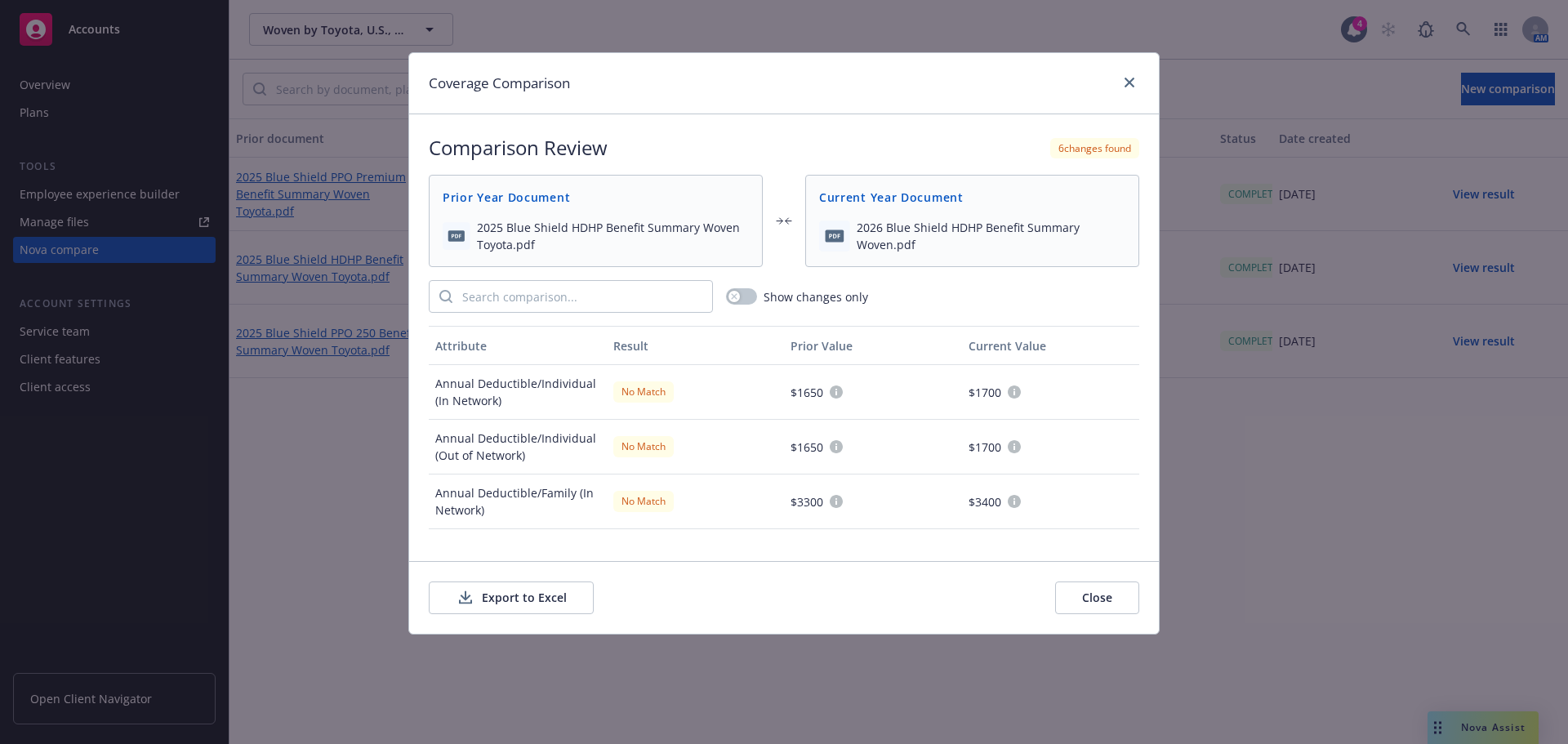
click at [552, 599] on button "Export to Excel" at bounding box center [511, 596] width 165 height 32
click at [1129, 87] on link "close" at bounding box center [1130, 82] width 20 height 20
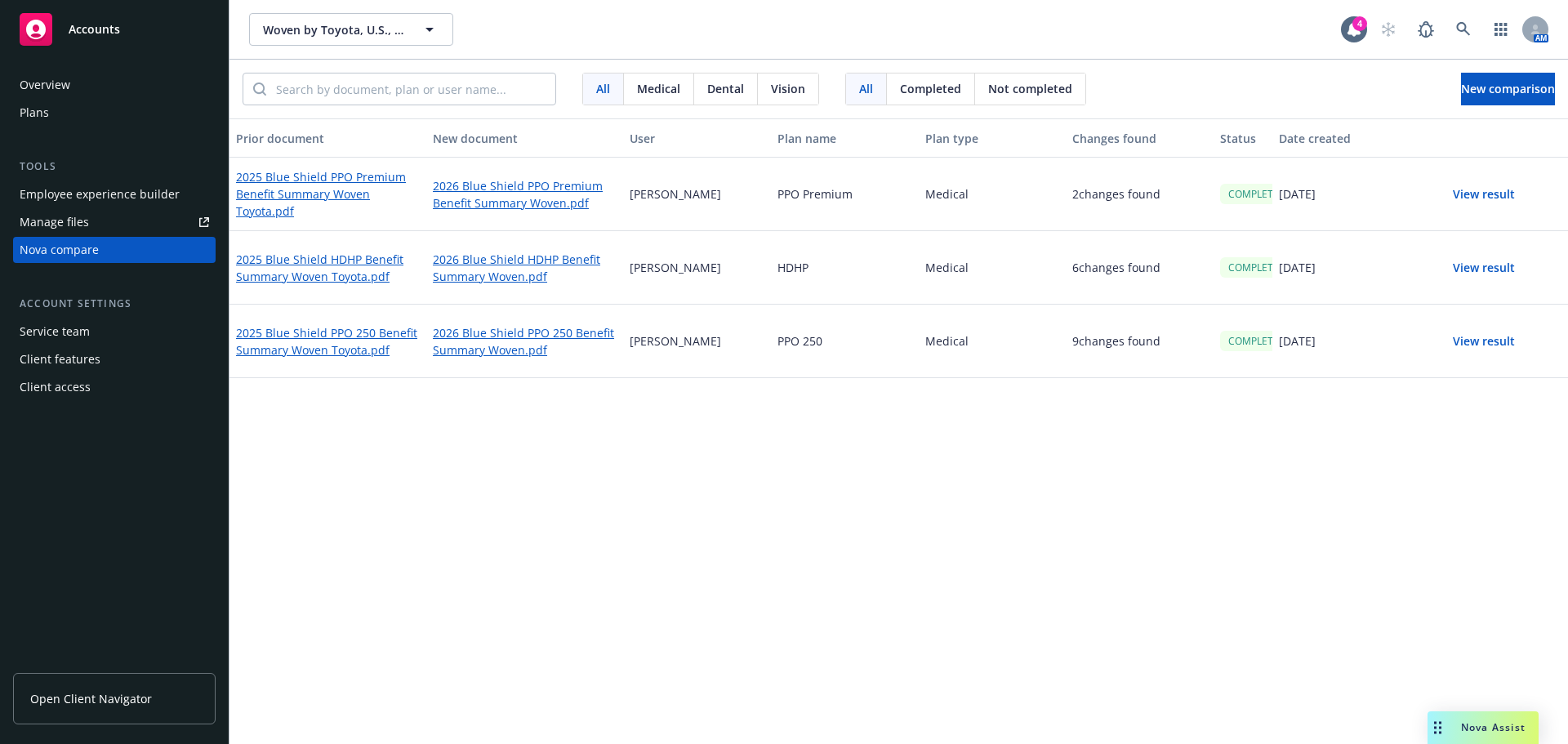
click at [1490, 195] on button "View result" at bounding box center [1483, 194] width 114 height 32
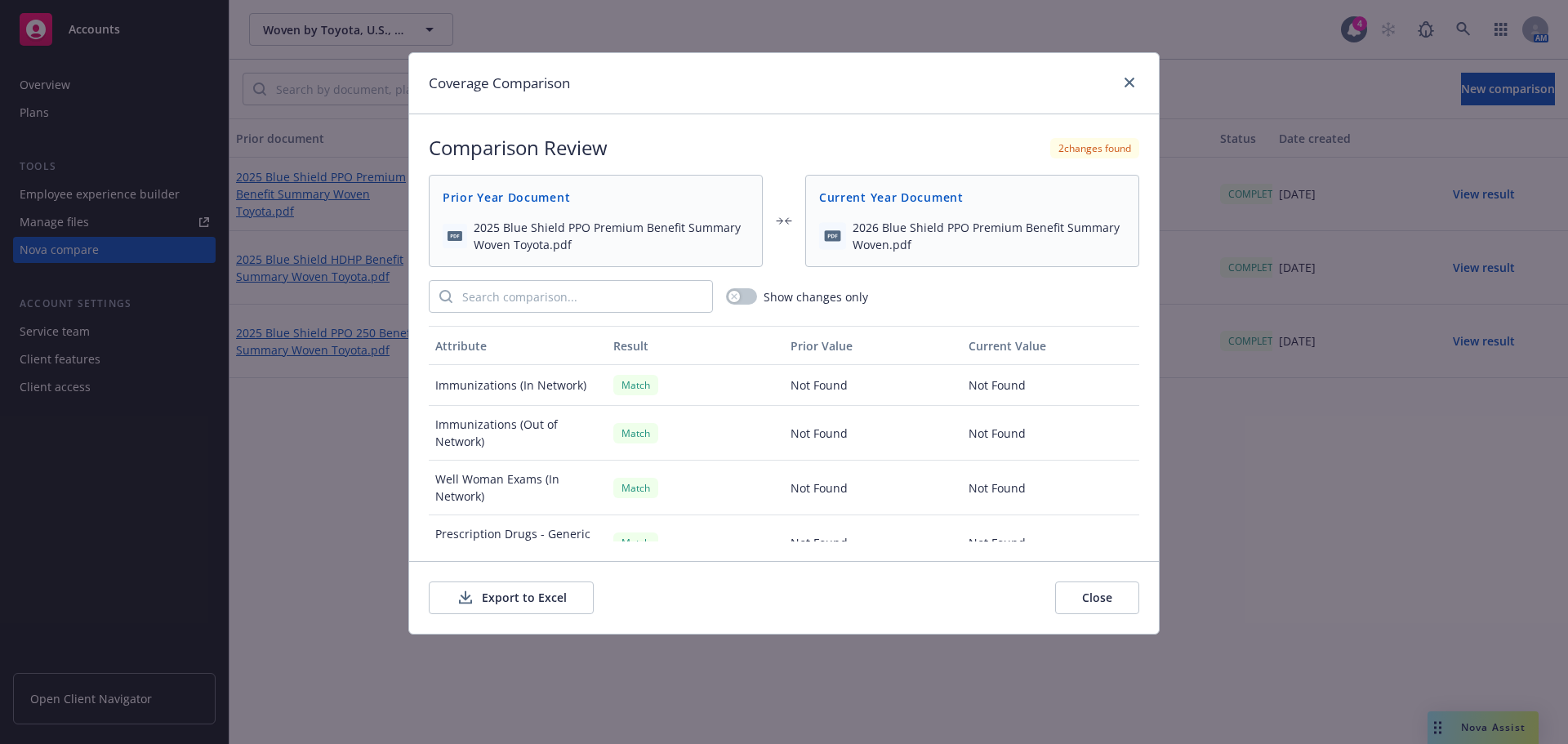
click at [515, 599] on button "Export to Excel" at bounding box center [511, 596] width 165 height 32
click at [1128, 92] on link "close" at bounding box center [1130, 82] width 20 height 20
